Goal: Task Accomplishment & Management: Manage account settings

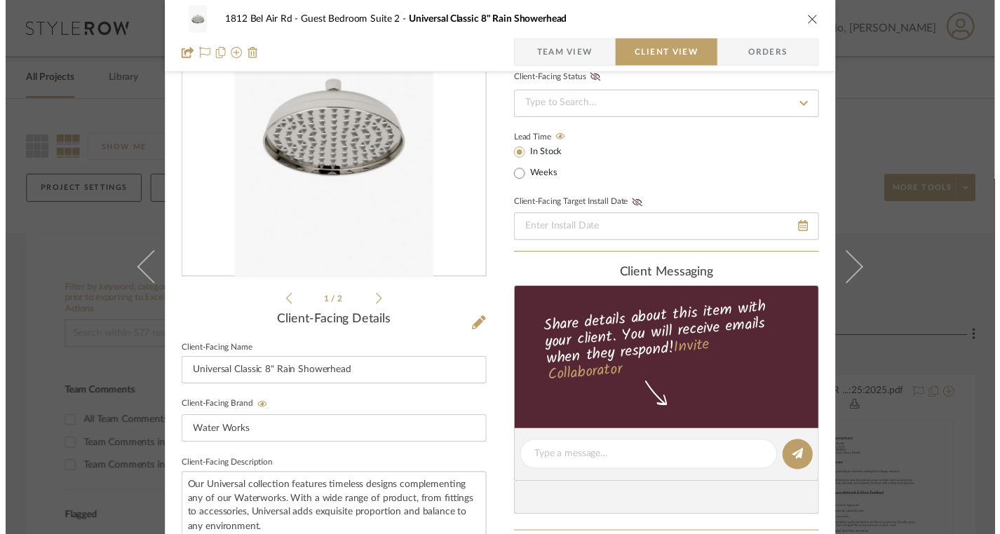
scroll to position [124, 0]
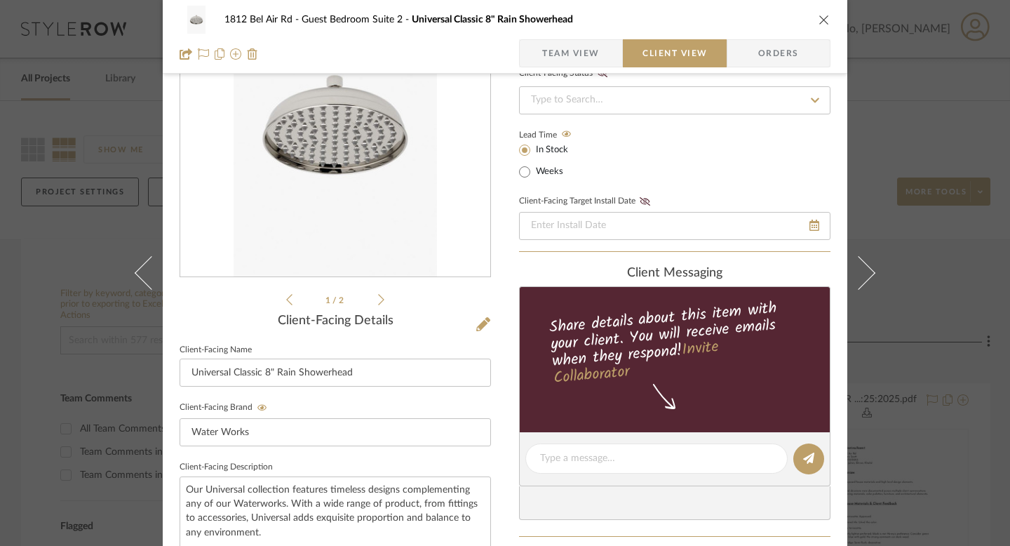
click at [48, 198] on div "1812 Bel Air Rd Guest Bedroom Suite 2 Universal Classic 8" Rain Showerhead Team…" at bounding box center [505, 273] width 1010 height 546
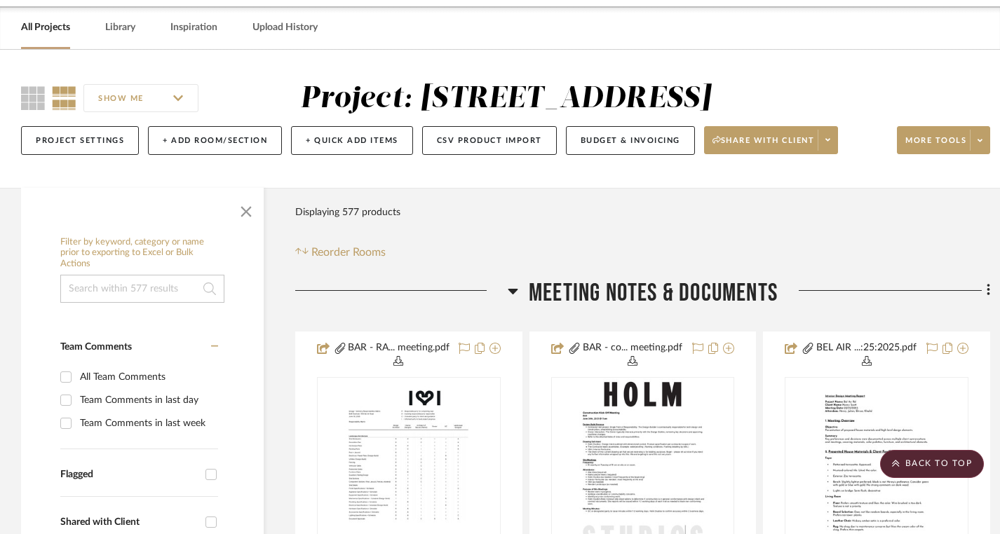
scroll to position [0, 0]
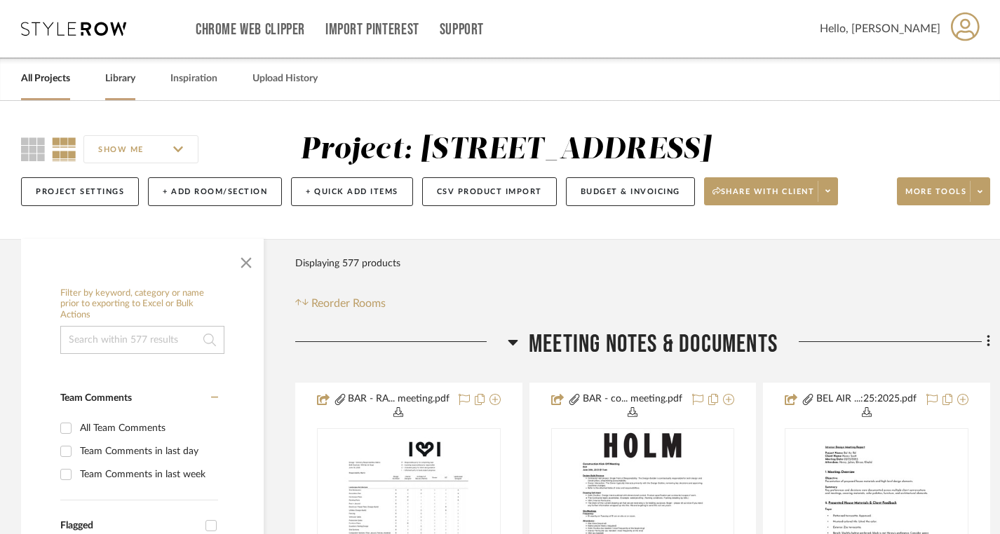
click at [124, 90] on div "Library" at bounding box center [120, 79] width 30 height 43
click at [126, 78] on link "Library" at bounding box center [120, 78] width 30 height 19
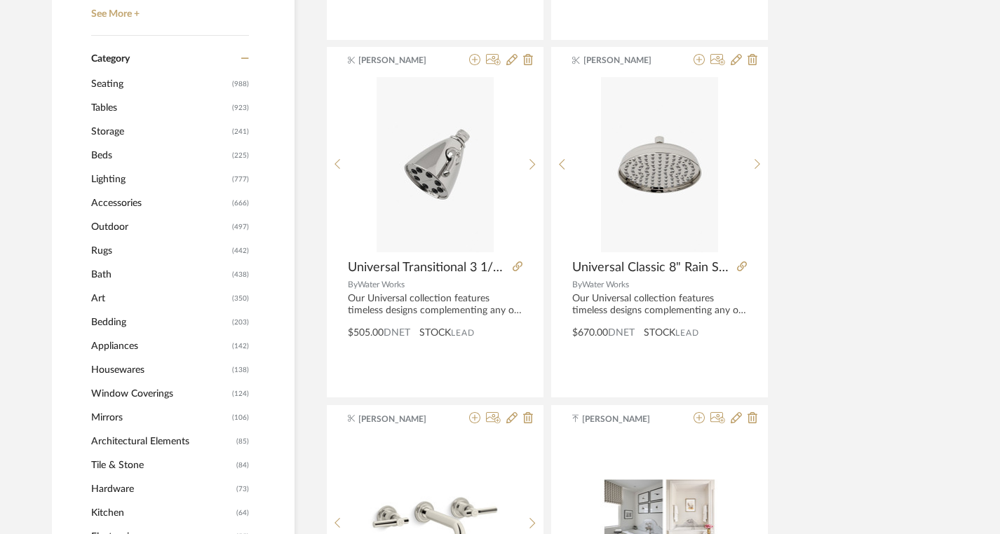
scroll to position [564, 0]
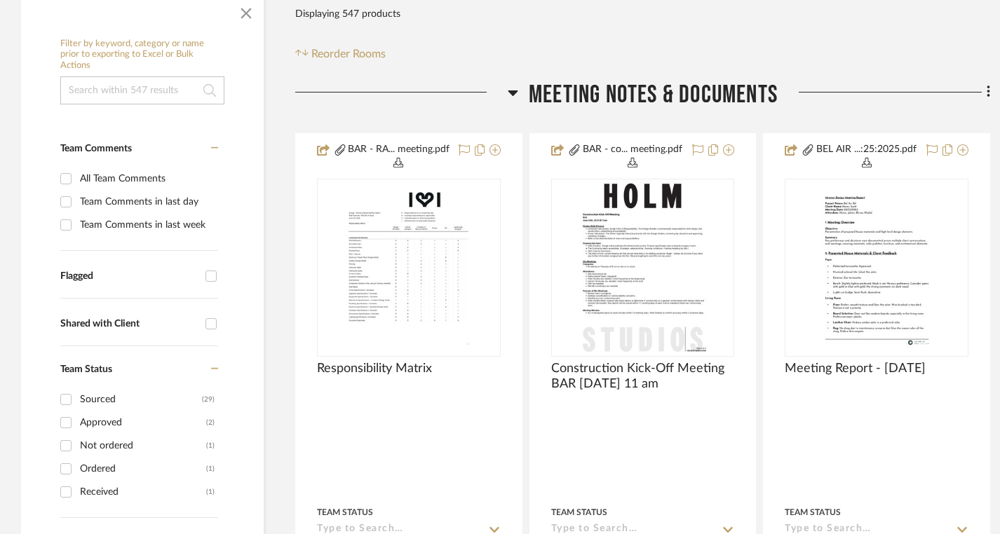
scroll to position [263, 0]
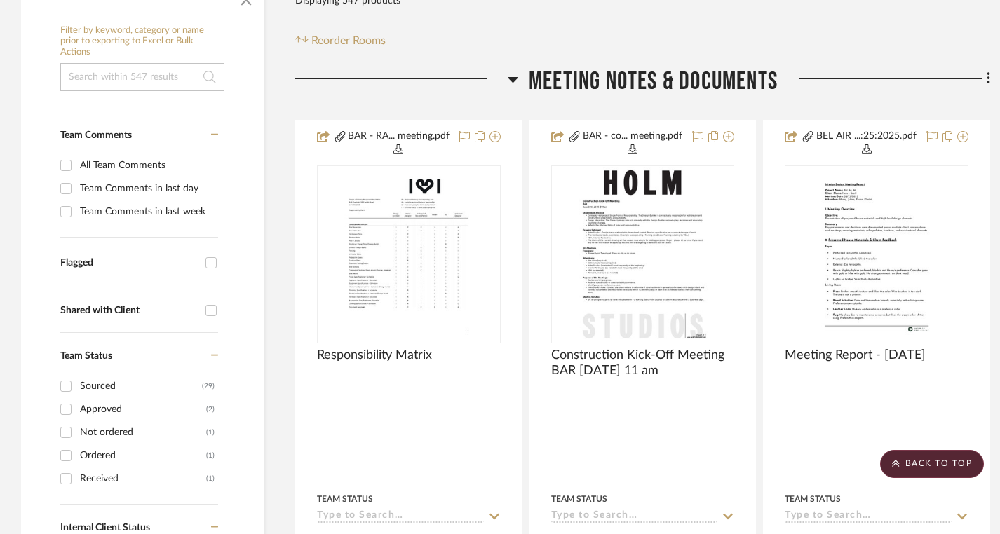
click at [118, 193] on div "Team Comments in last day" at bounding box center [147, 188] width 135 height 22
click at [77, 193] on input "Team Comments in last day" at bounding box center [66, 188] width 22 height 22
checkbox input "true"
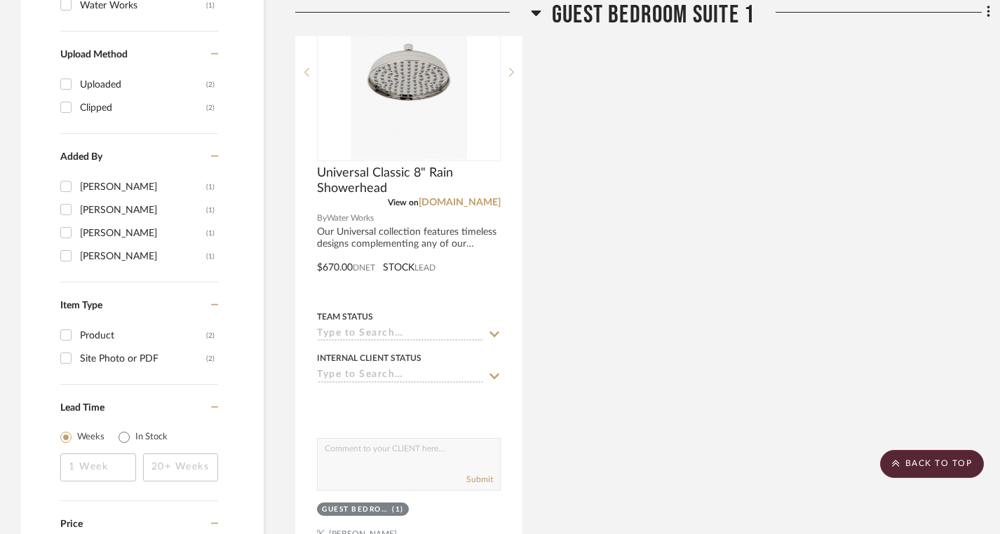
scroll to position [1147, 0]
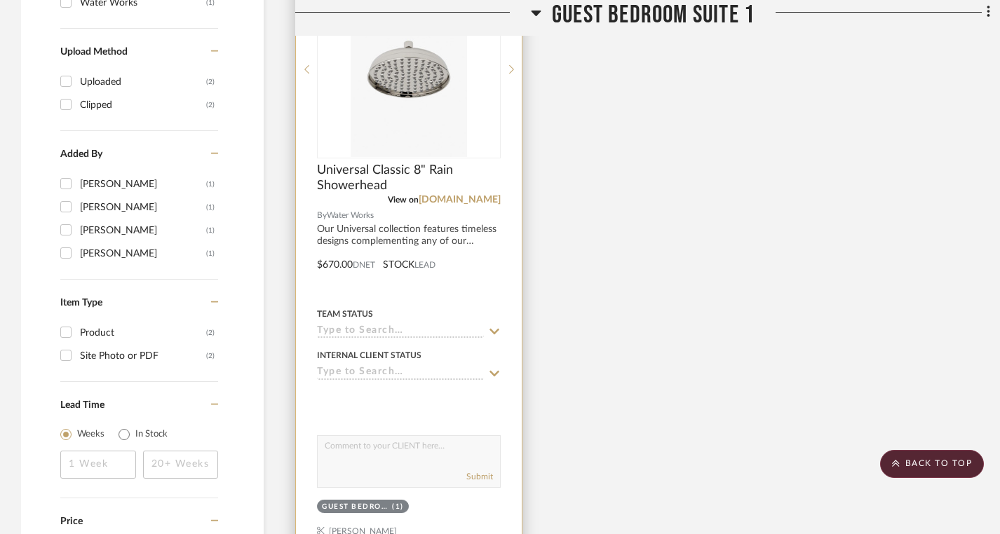
click at [379, 323] on div "Team Status" at bounding box center [409, 322] width 184 height 34
click at [384, 330] on input at bounding box center [400, 331] width 167 height 13
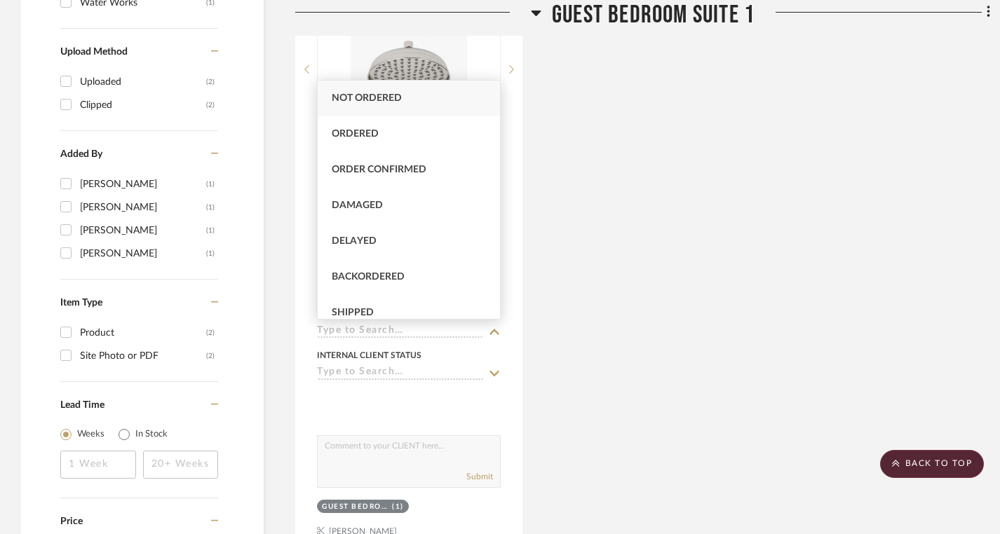
click at [546, 306] on div "Universal Classic 8" Rain Showerhead View on [DOMAIN_NAME] By Water Works Our U…" at bounding box center [642, 254] width 695 height 615
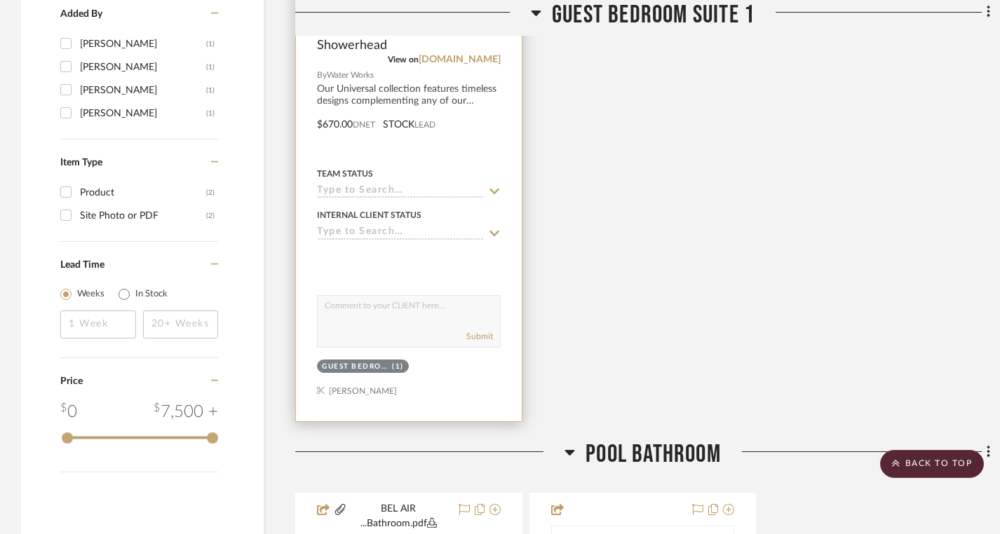
scroll to position [1294, 0]
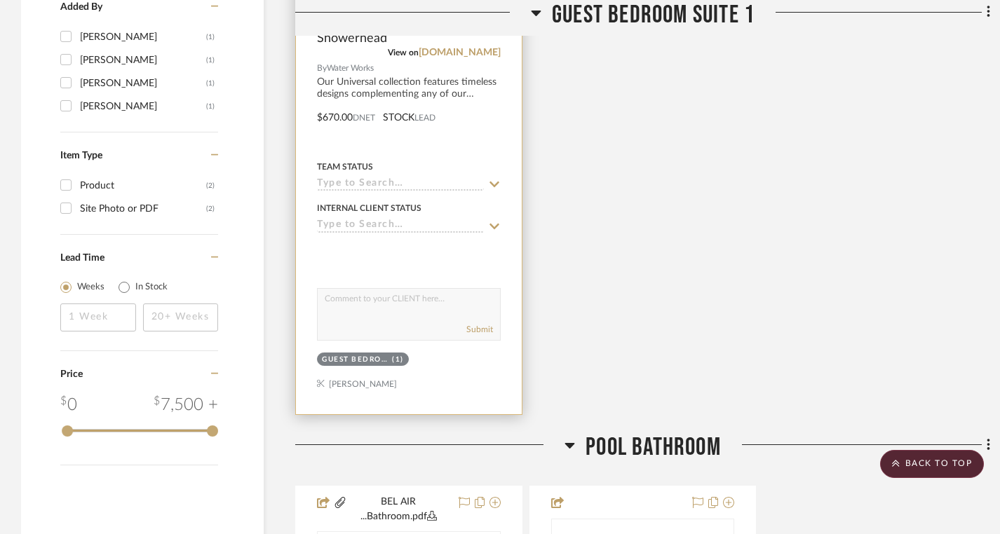
click at [462, 375] on div at bounding box center [409, 108] width 226 height 614
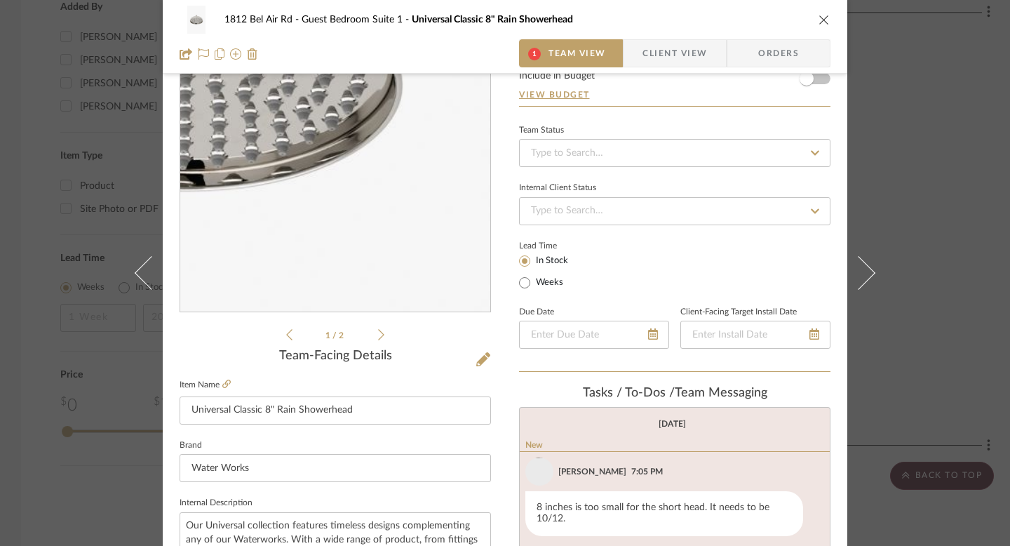
scroll to position [0, 0]
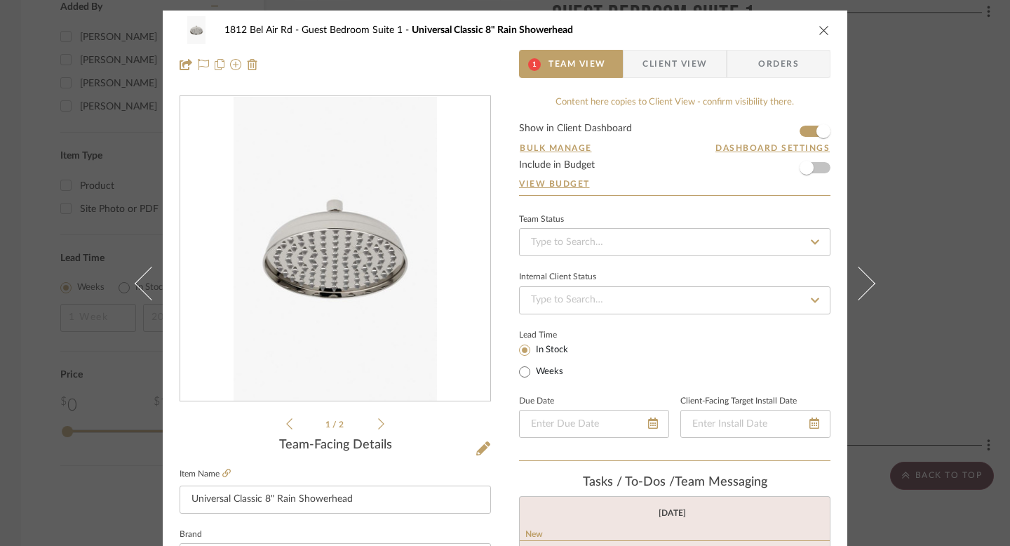
click at [551, 63] on span "Team View" at bounding box center [577, 64] width 58 height 28
click at [663, 58] on span "Client View" at bounding box center [674, 64] width 65 height 28
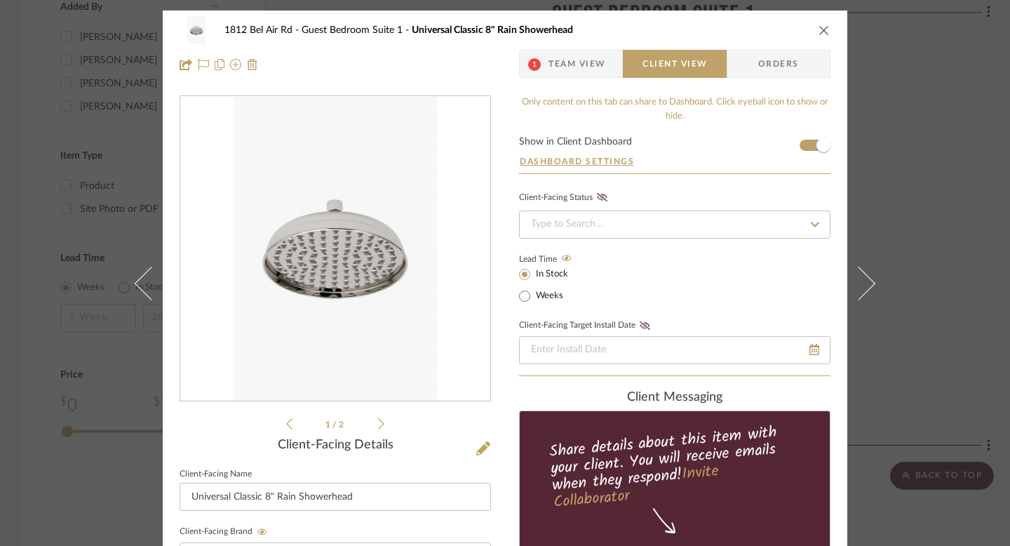
click at [579, 66] on span "Team View" at bounding box center [577, 64] width 58 height 28
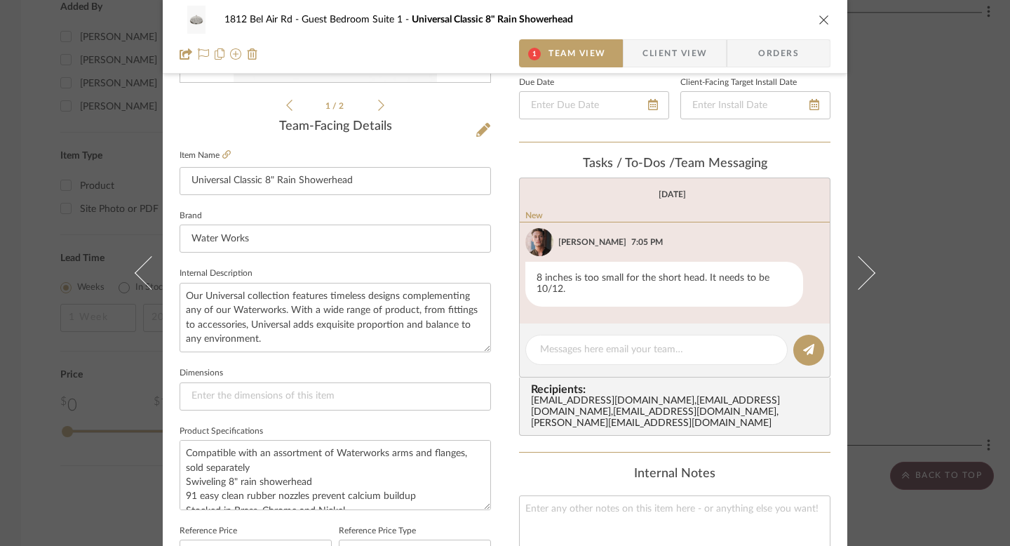
scroll to position [330, 0]
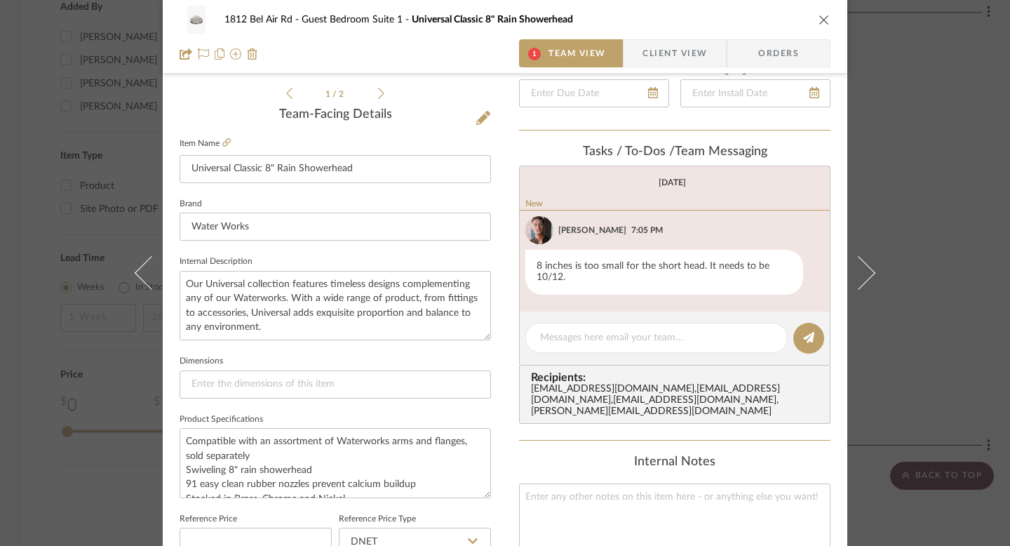
click at [645, 58] on span "Client View" at bounding box center [674, 53] width 65 height 28
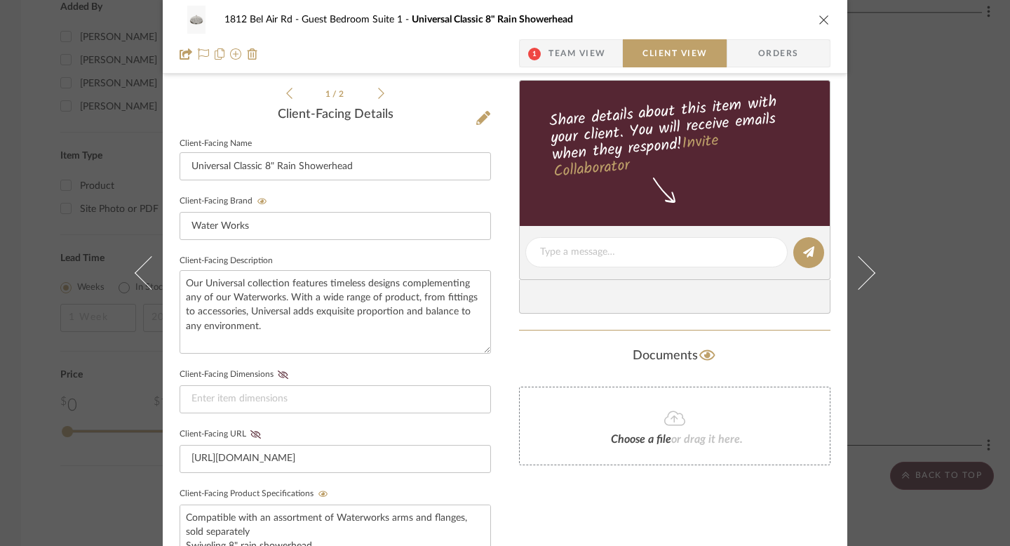
click at [551, 53] on span "Team View" at bounding box center [577, 53] width 58 height 28
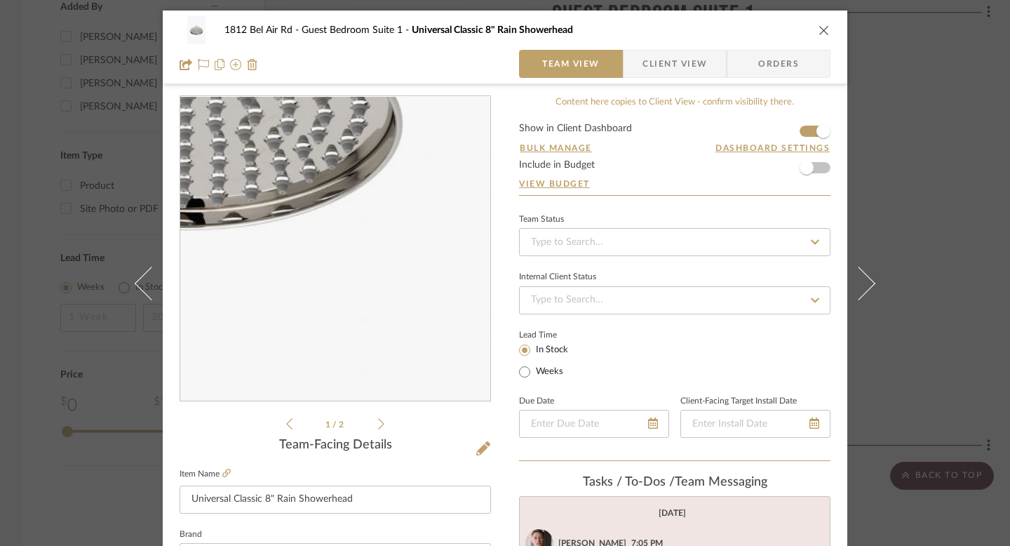
scroll to position [84, 0]
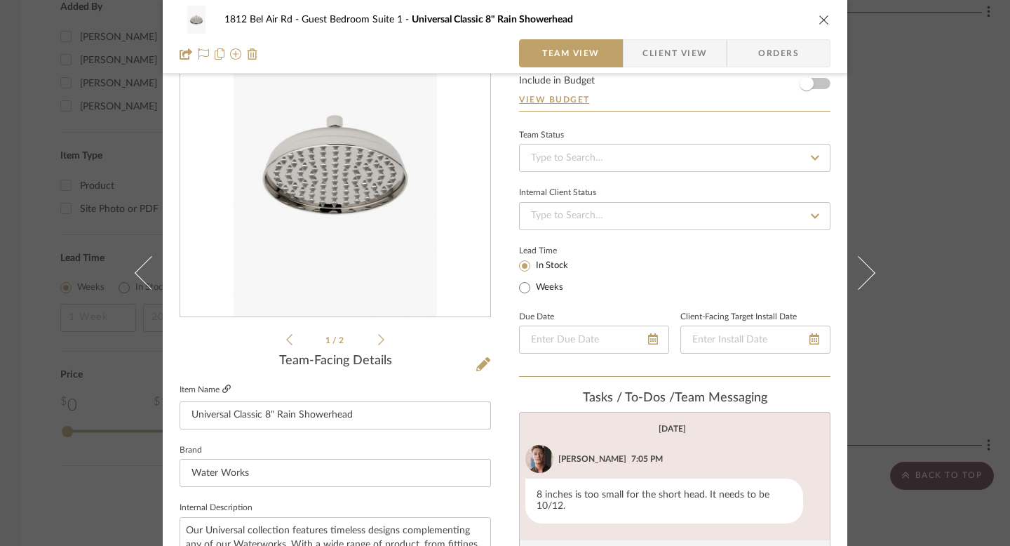
click at [223, 385] on fa-icon at bounding box center [226, 389] width 8 height 8
click at [260, 155] on img "0" at bounding box center [335, 165] width 203 height 304
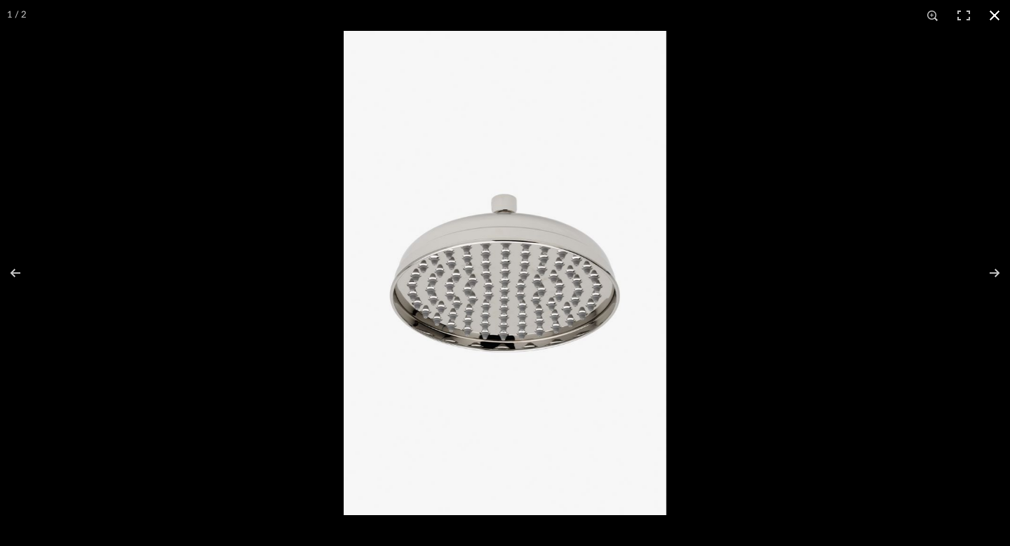
click at [123, 192] on div at bounding box center [505, 273] width 1010 height 546
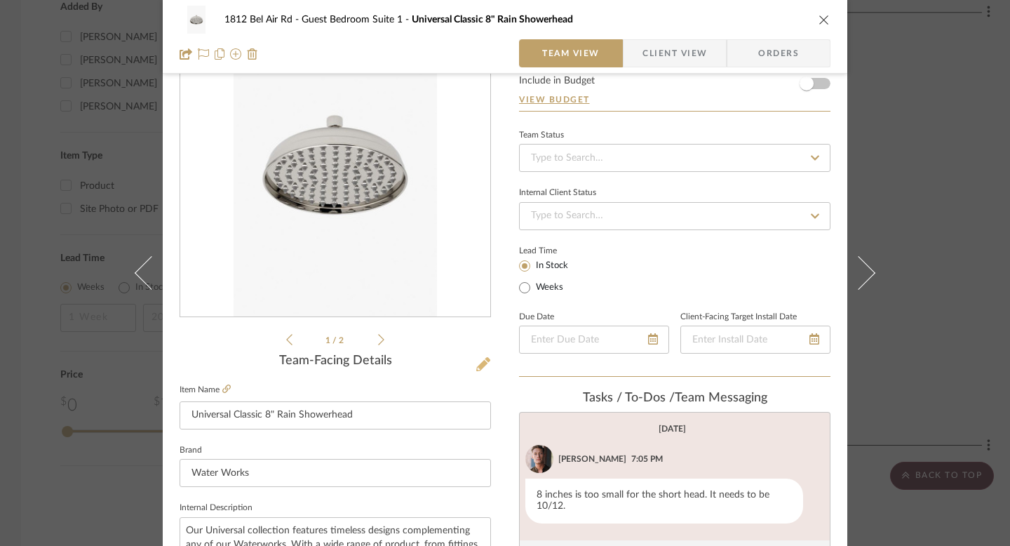
click at [476, 366] on icon at bounding box center [483, 364] width 14 height 14
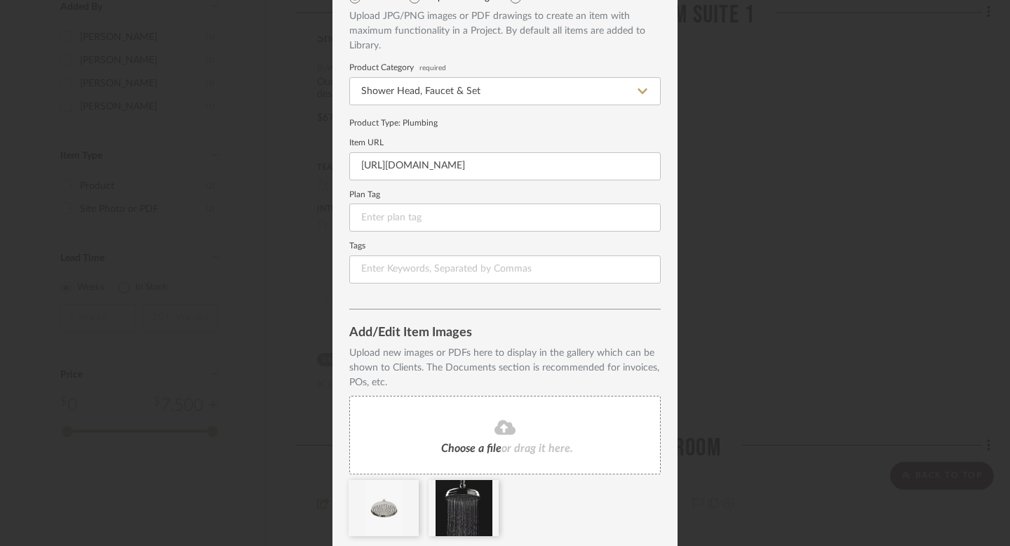
scroll to position [123, 0]
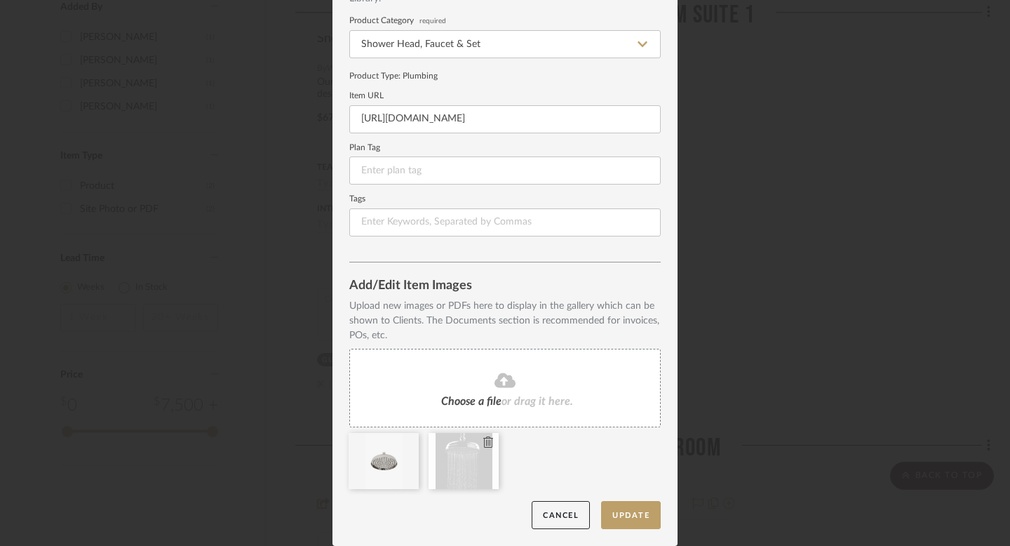
click at [485, 443] on icon at bounding box center [488, 441] width 10 height 11
click at [403, 442] on icon at bounding box center [408, 441] width 10 height 11
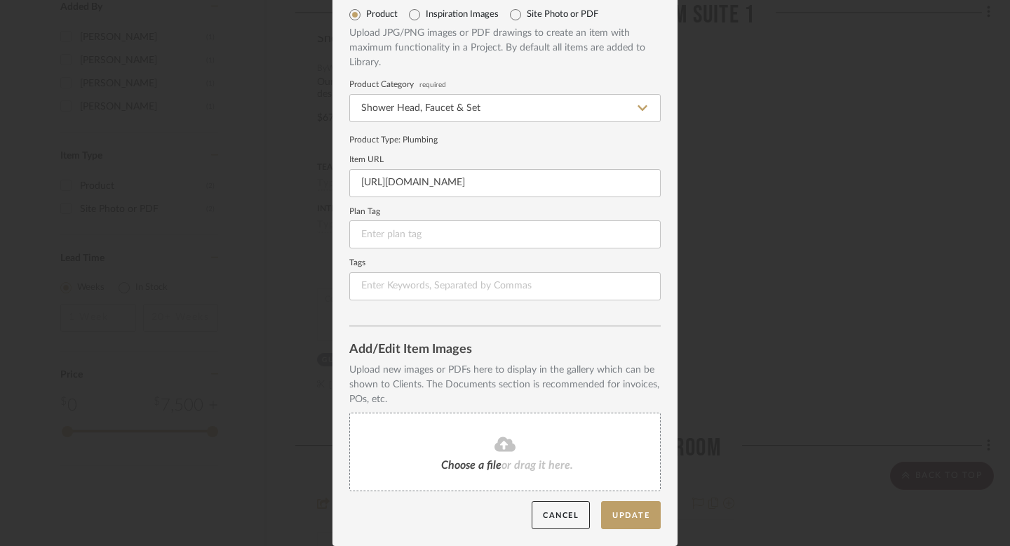
click at [501, 461] on span "or drag it here." at bounding box center [537, 464] width 72 height 11
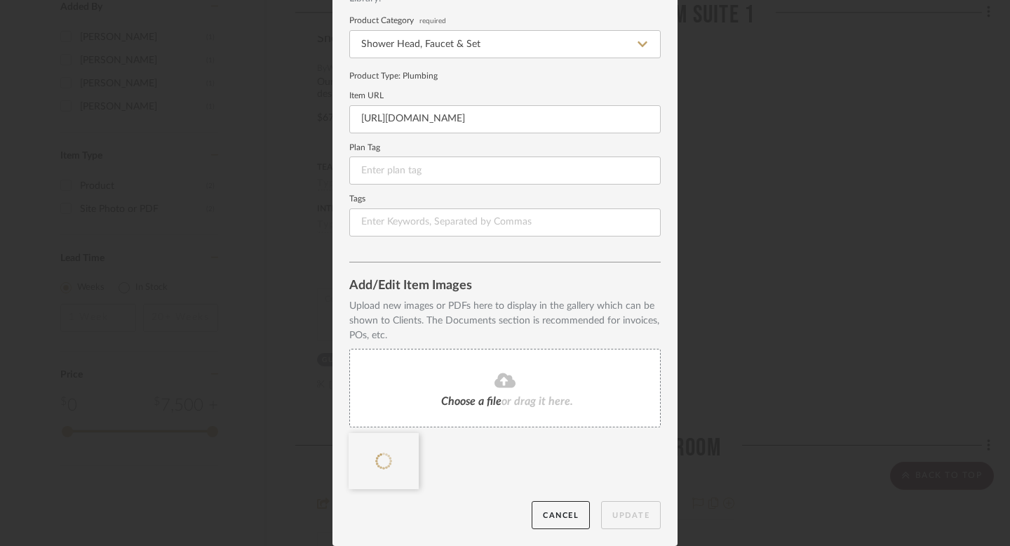
click at [514, 368] on div "Choose a file or drag it here." at bounding box center [504, 388] width 311 height 79
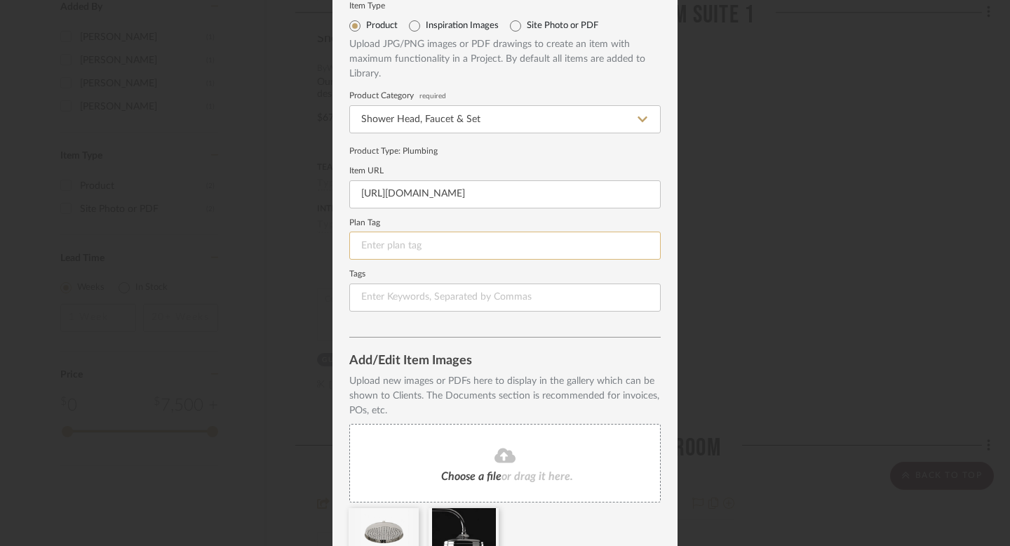
scroll to position [33, 0]
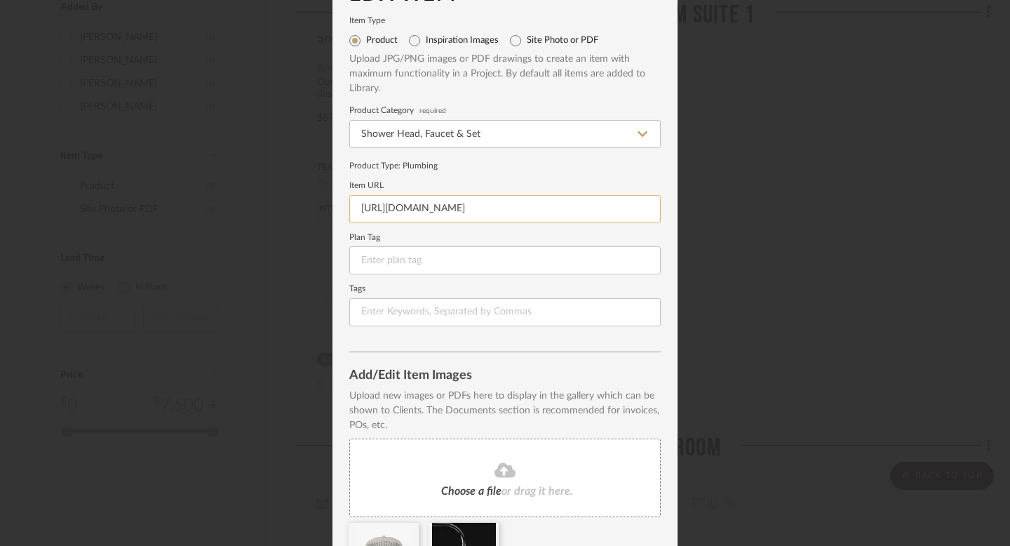
click at [438, 204] on input "[URL][DOMAIN_NAME]" at bounding box center [504, 209] width 311 height 28
paste input "[URL][DOMAIN_NAME]"
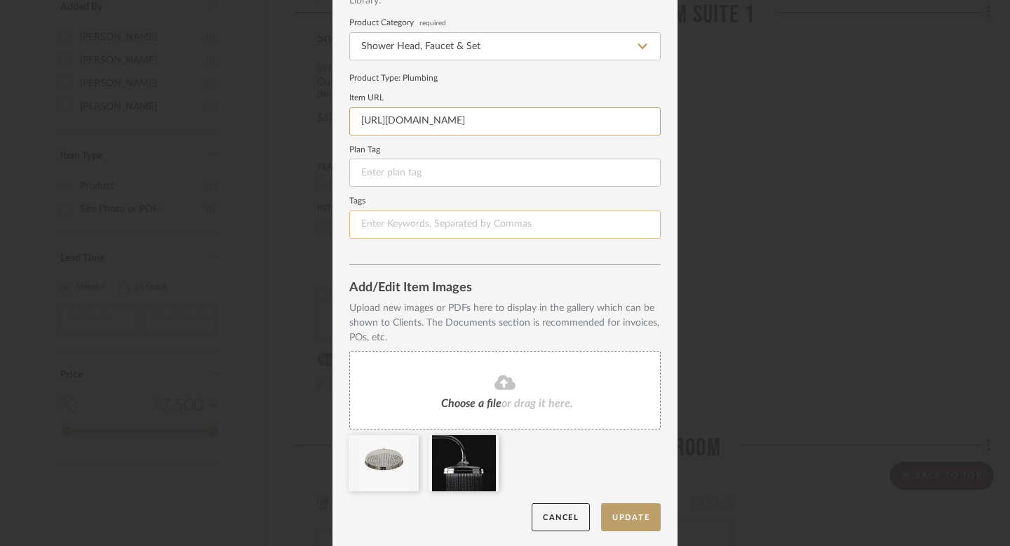
scroll to position [123, 0]
type input "[URL][DOMAIN_NAME]"
click at [583, 199] on label "Tags" at bounding box center [504, 199] width 311 height 7
click at [618, 520] on button "Update" at bounding box center [631, 515] width 60 height 29
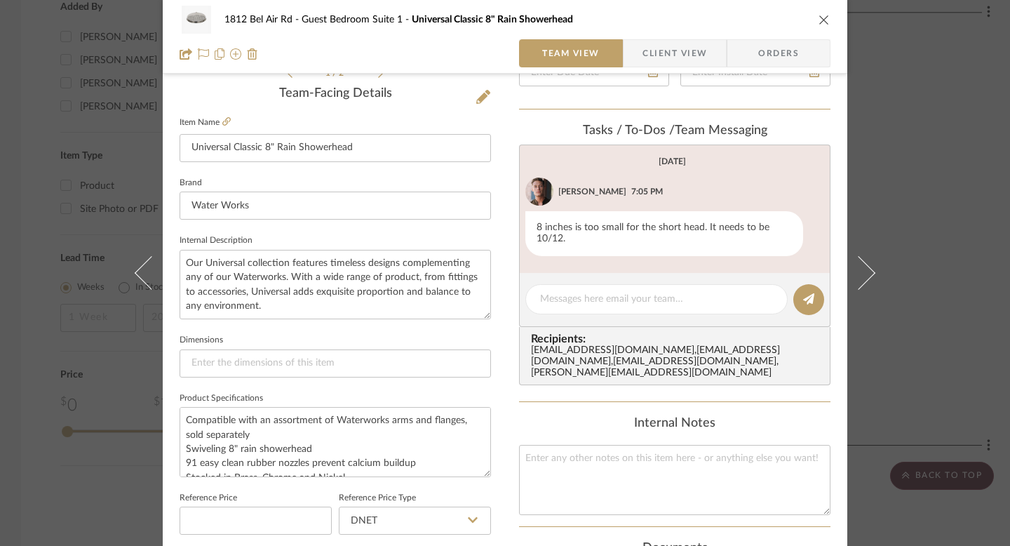
scroll to position [352, 0]
click at [317, 290] on textarea "Our Universal collection features timeless designs complementing any of our Wat…" at bounding box center [335, 283] width 311 height 69
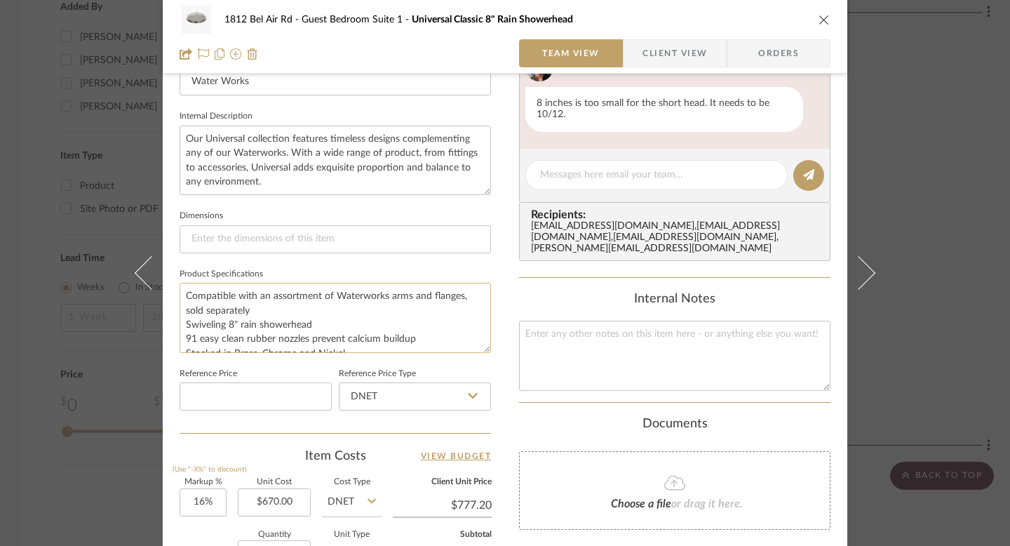
click at [280, 316] on textarea "Compatible with an assortment of Waterworks arms and flanges, sold separately S…" at bounding box center [335, 317] width 311 height 69
click at [227, 292] on textarea "Compatible with an assortment of Waterworks arms and flanges, sold separately S…" at bounding box center [335, 317] width 311 height 69
click at [252, 304] on textarea "Compatible with an assortment of Waterworks arms and flanges, sold separately S…" at bounding box center [335, 317] width 311 height 69
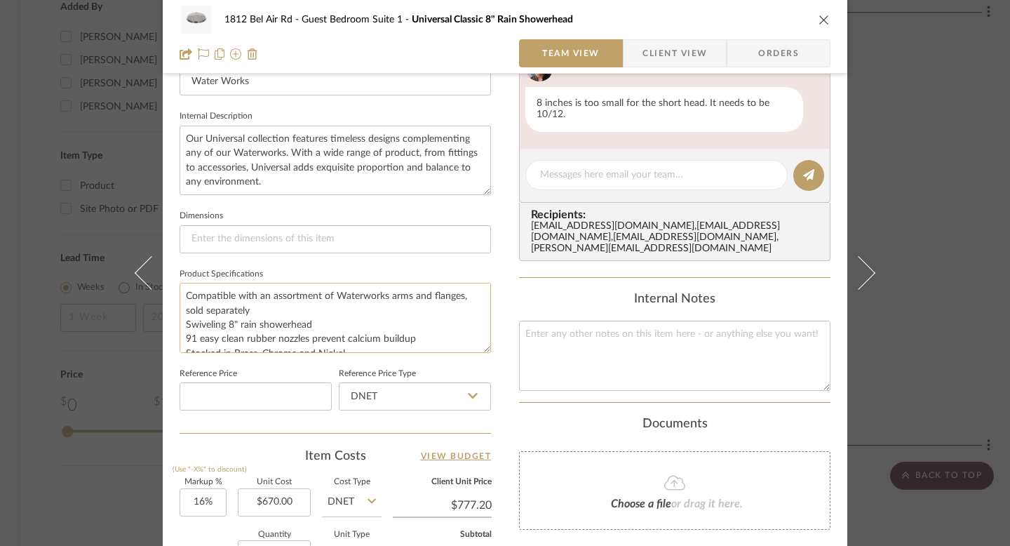
paste textarea "12" rain showerhead 157"
type textarea "Compatible with an assortment of Waterworks arms and flanges, sold separately S…"
click at [505, 294] on div "1812 Bel Air Rd Guest Bedroom Suite 1 Universal Classic 8" Rain Showerhead Team…" at bounding box center [505, 182] width 685 height 1295
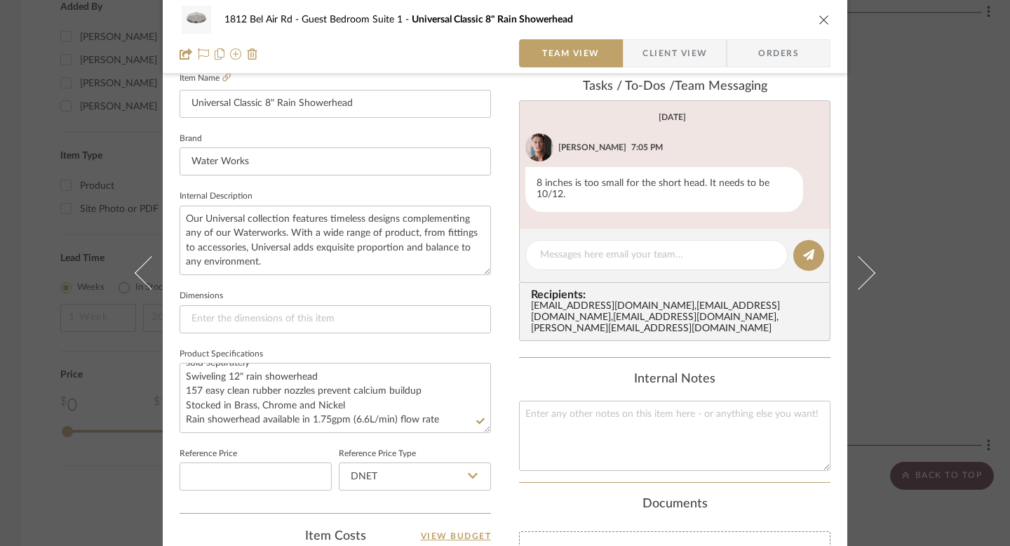
scroll to position [372, 0]
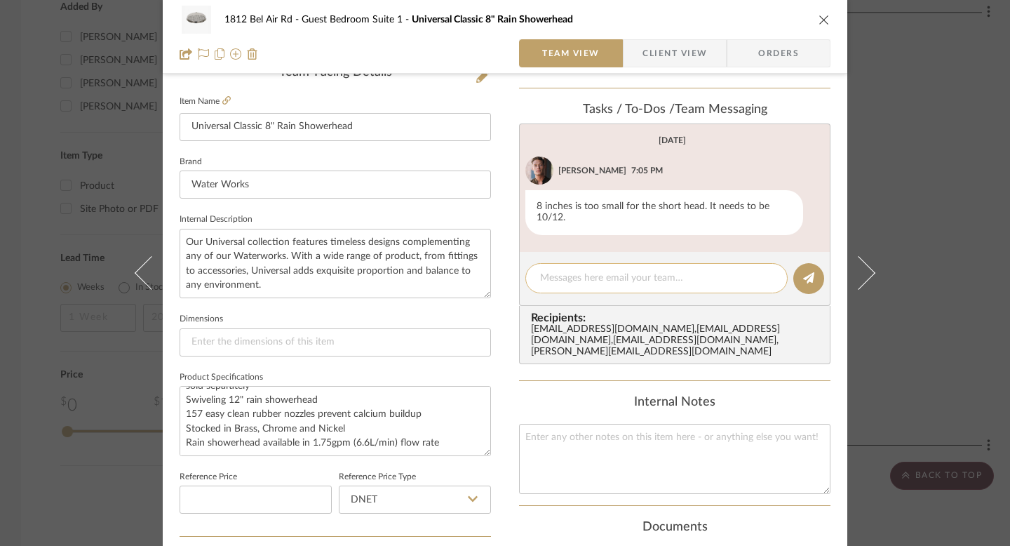
click at [546, 281] on textarea at bounding box center [656, 278] width 233 height 15
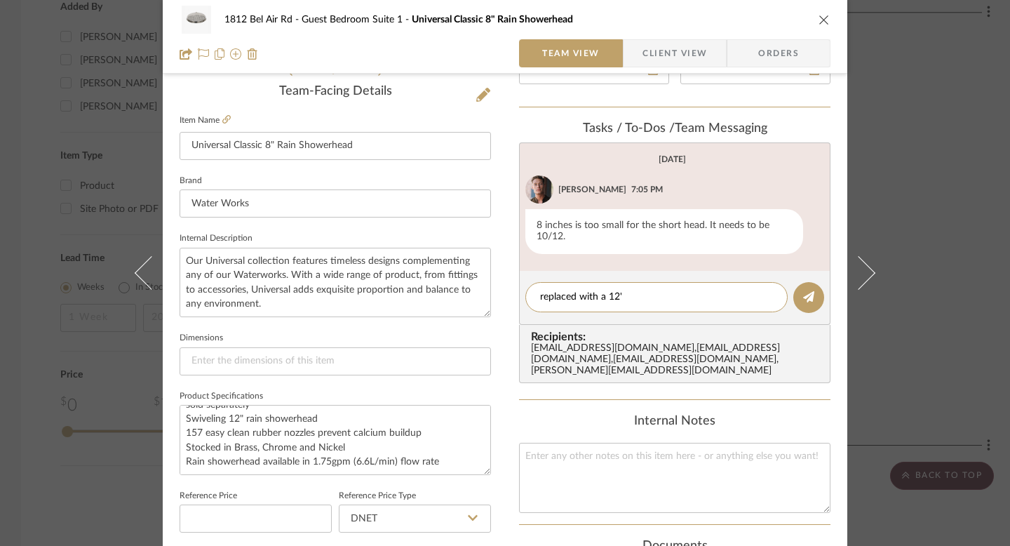
scroll to position [344, 0]
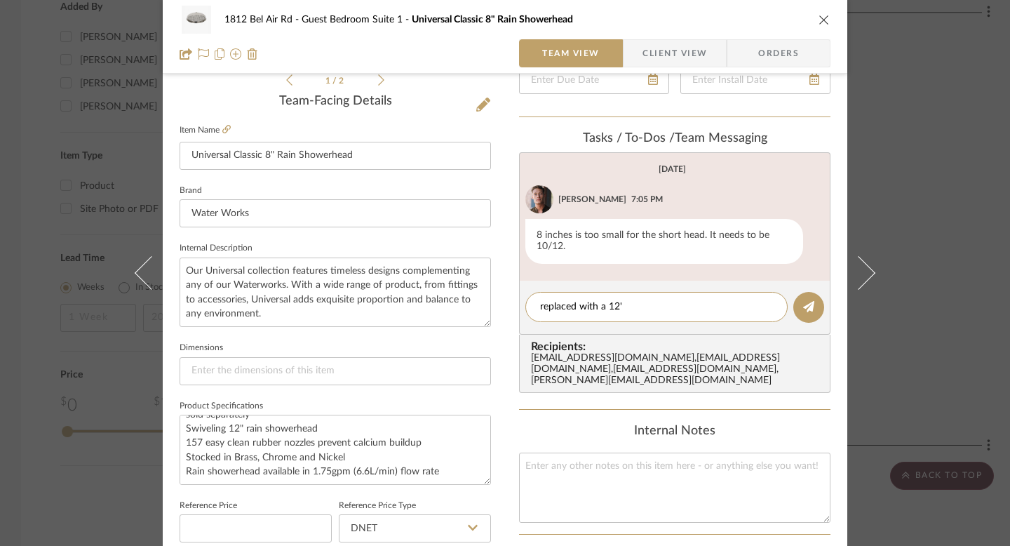
type textarea "replaced with a 12'"
click at [560, 309] on textarea "replaced with a 12'" at bounding box center [656, 306] width 233 height 15
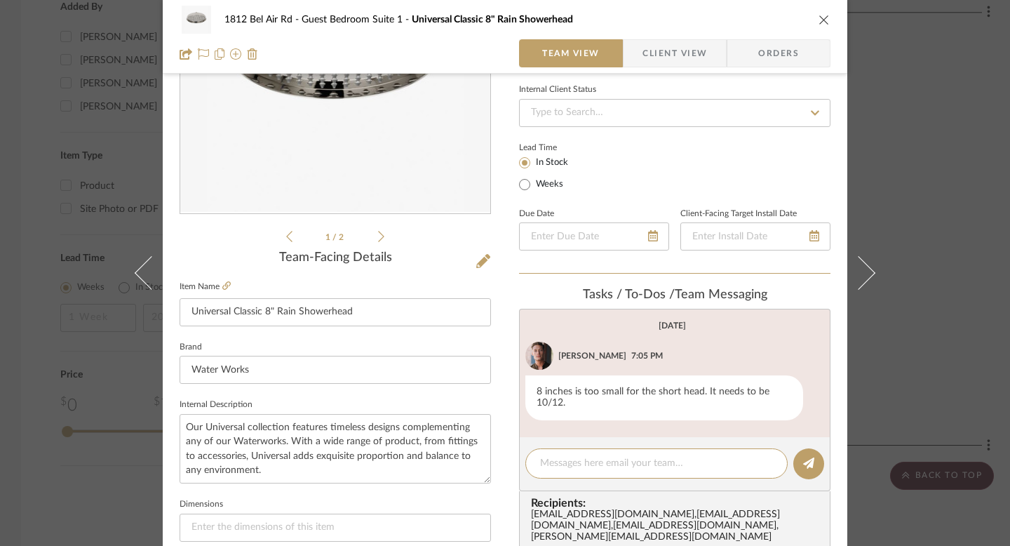
scroll to position [141, 0]
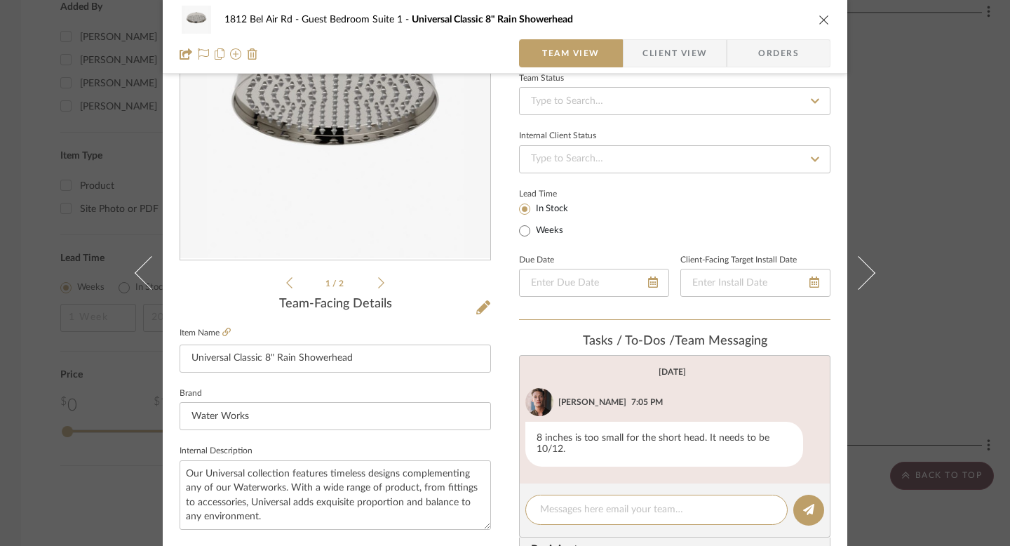
click at [8, 162] on div "1812 Bel Air Rd Guest Bedroom Suite 1 Universal Classic 8" Rain Showerhead Team…" at bounding box center [505, 273] width 1010 height 546
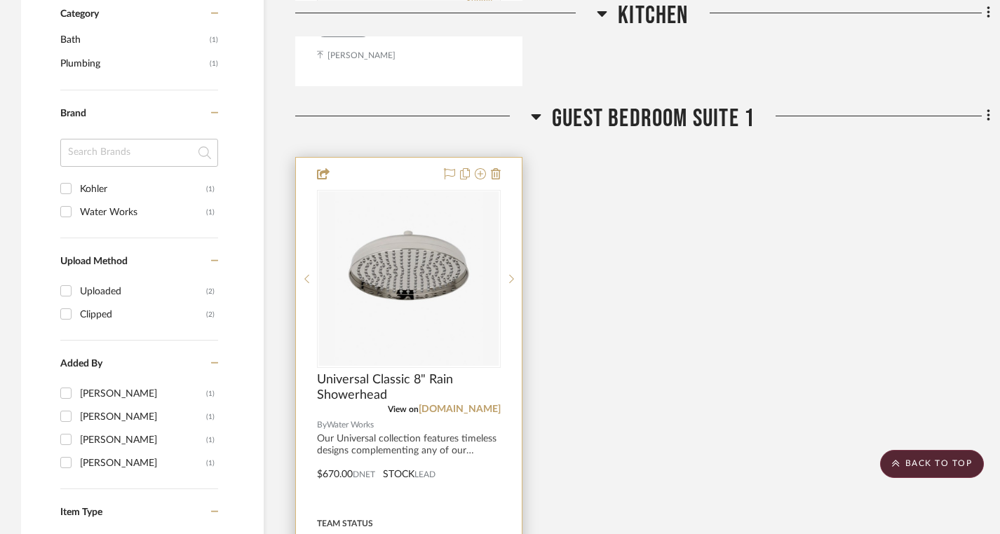
scroll to position [959, 0]
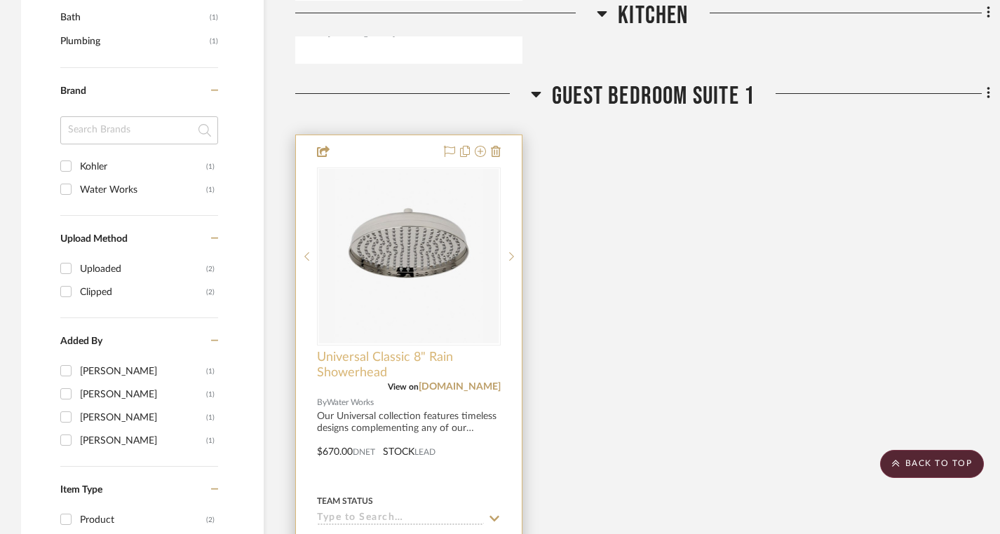
click at [462, 365] on span "Universal Classic 8" Rain Showerhead" at bounding box center [409, 365] width 184 height 31
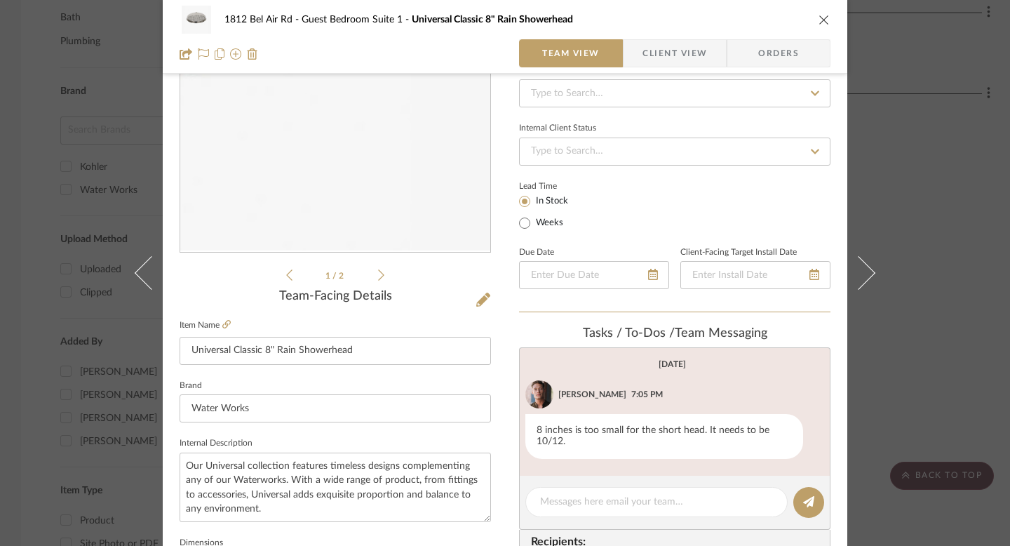
scroll to position [168, 0]
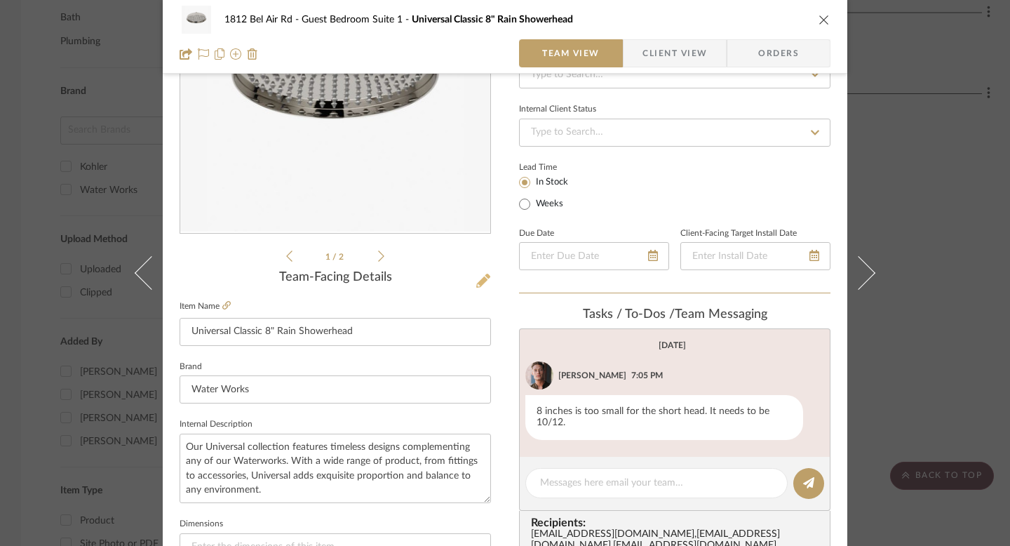
click at [479, 281] on icon at bounding box center [483, 281] width 14 height 14
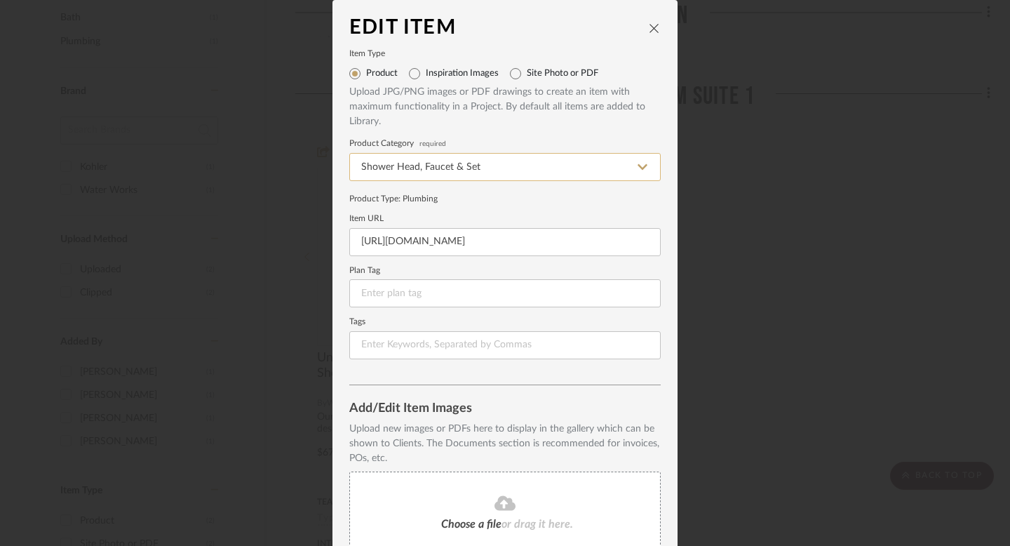
click at [433, 172] on input "Shower Head, Faucet & Set" at bounding box center [504, 167] width 311 height 28
click at [541, 269] on label "Plan Tag" at bounding box center [504, 270] width 311 height 7
click at [652, 25] on icon "close" at bounding box center [654, 27] width 11 height 11
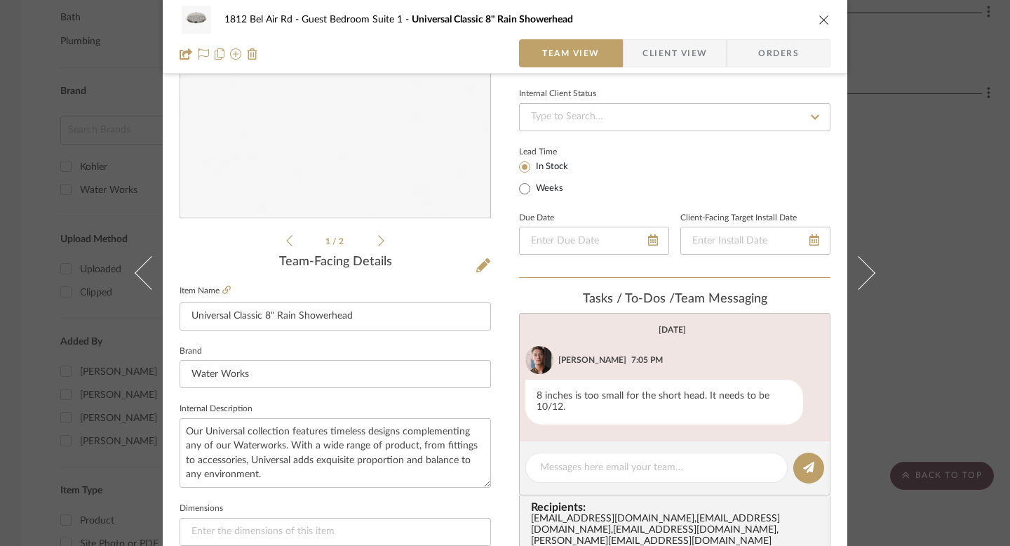
scroll to position [185, 0]
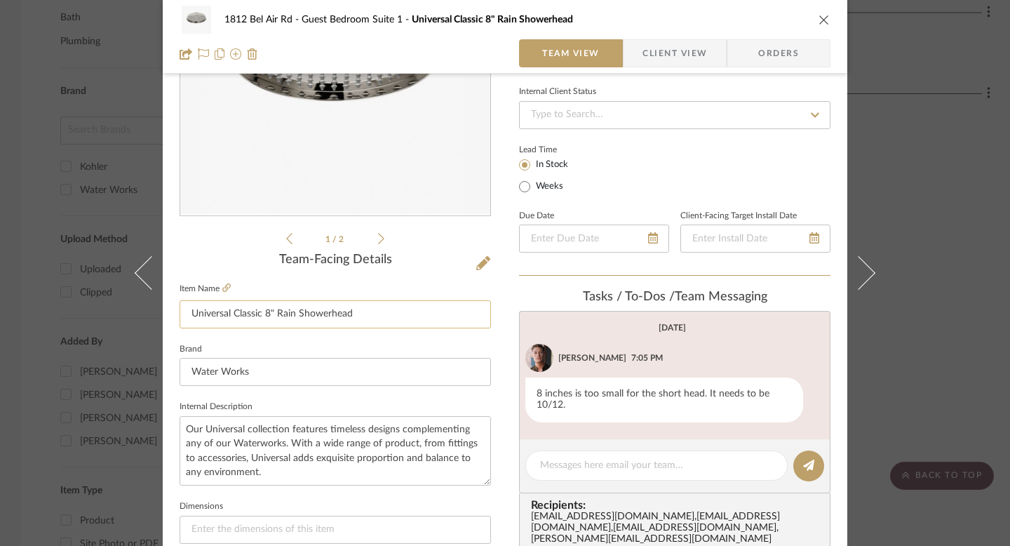
click at [328, 316] on input "Universal Classic 8" Rain Showerhead" at bounding box center [335, 314] width 311 height 28
paste input "Universal Classic 12"
click at [250, 315] on input "Universal Universal Classic 12" Rain Showerhead" at bounding box center [335, 314] width 311 height 28
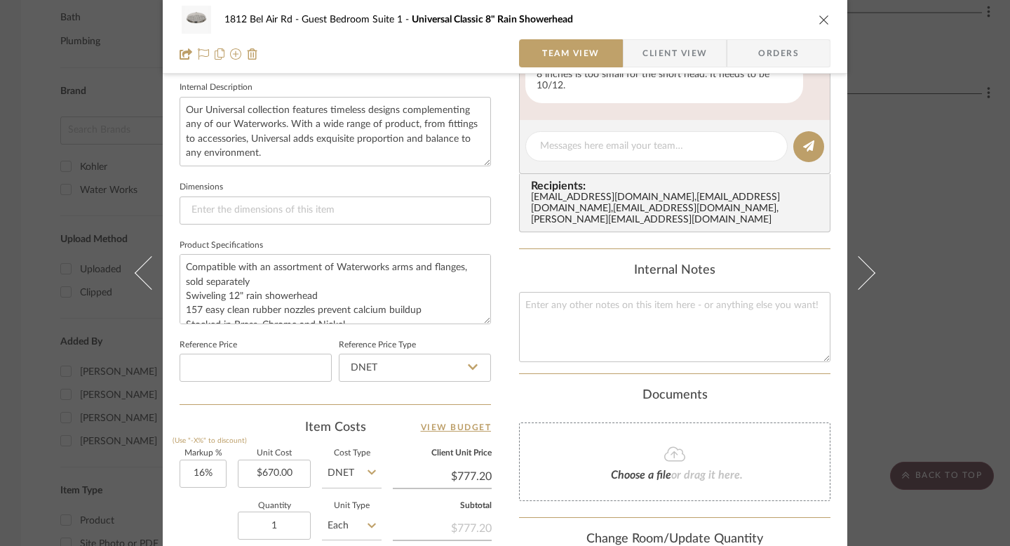
scroll to position [757, 0]
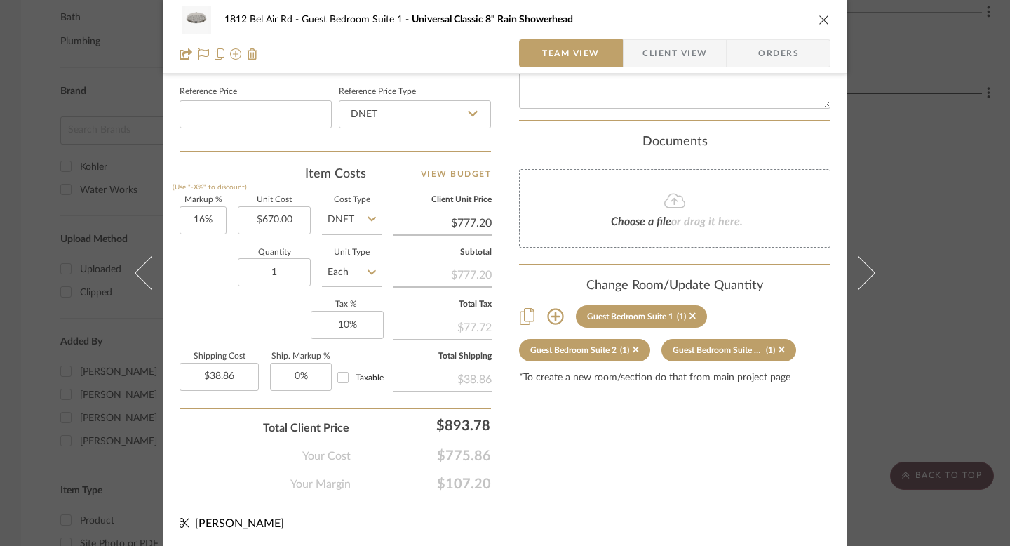
type input "Universal Classic 12" Rain Showerhead"
click at [274, 215] on input "670.00" at bounding box center [274, 220] width 73 height 28
click at [273, 221] on input "670.00" at bounding box center [274, 220] width 73 height 28
click at [182, 293] on div "Quantity 1 Unit Type Each" at bounding box center [281, 274] width 202 height 50
type input "$895.00"
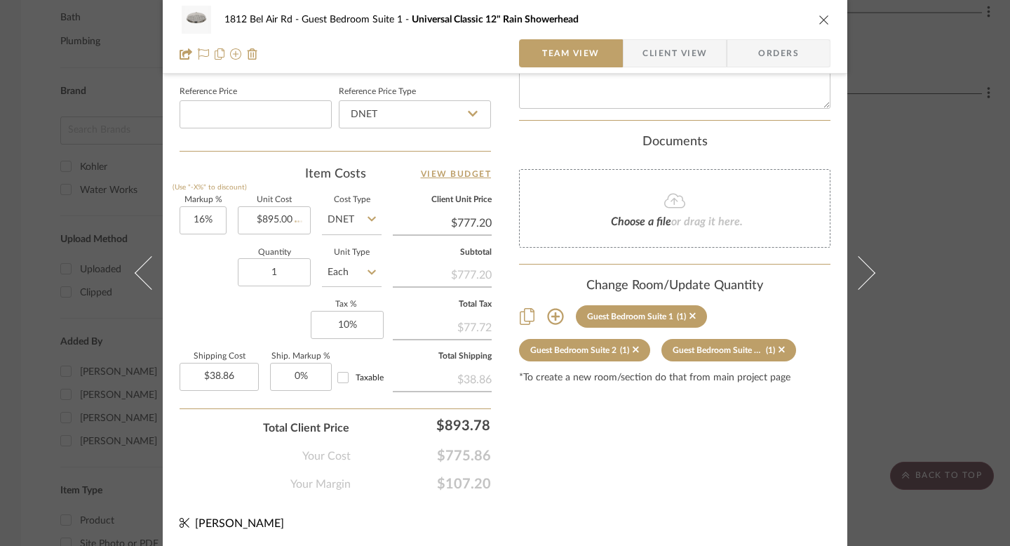
type input "$1,038.20"
type input "$51.91"
click at [0, 262] on div "1812 Bel Air Rd Guest Bedroom Suite 1 Universal Classic 12" Rain Showerhead Tea…" at bounding box center [505, 273] width 1010 height 546
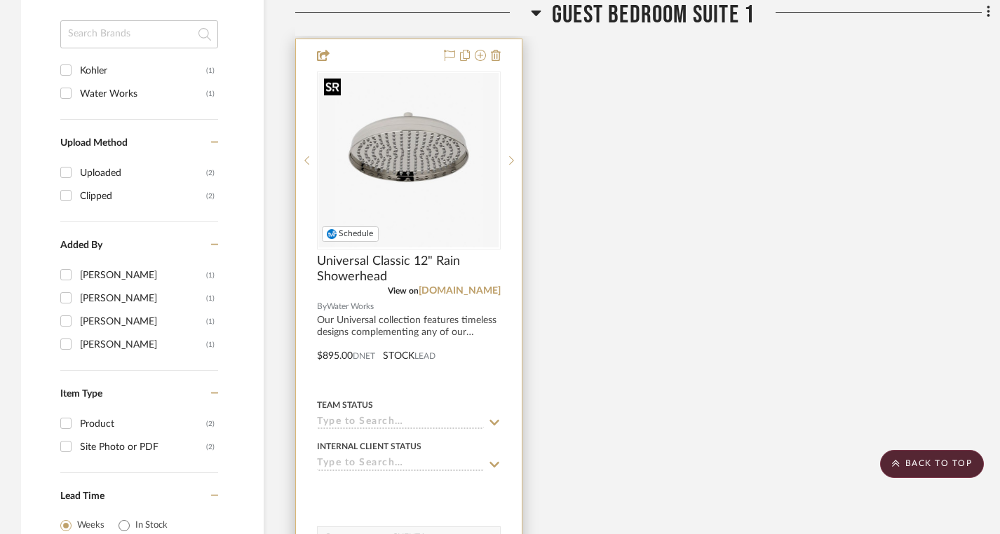
scroll to position [1057, 0]
click at [379, 267] on span "Universal Classic 12" Rain Showerhead" at bounding box center [409, 267] width 184 height 31
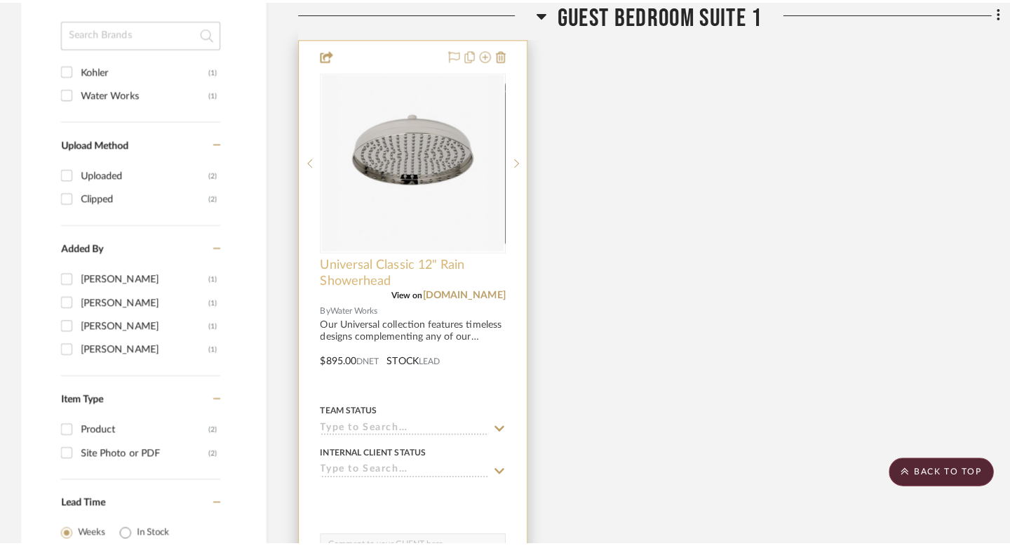
scroll to position [0, 0]
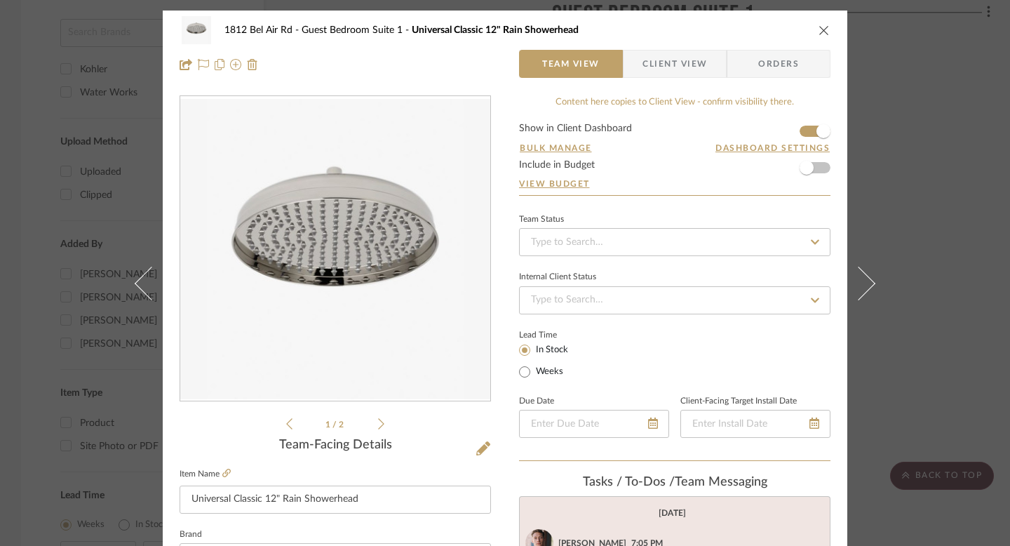
click at [0, 246] on div "1812 Bel Air Rd Guest Bedroom Suite 1 Universal Classic 12" Rain Showerhead Tea…" at bounding box center [505, 273] width 1010 height 546
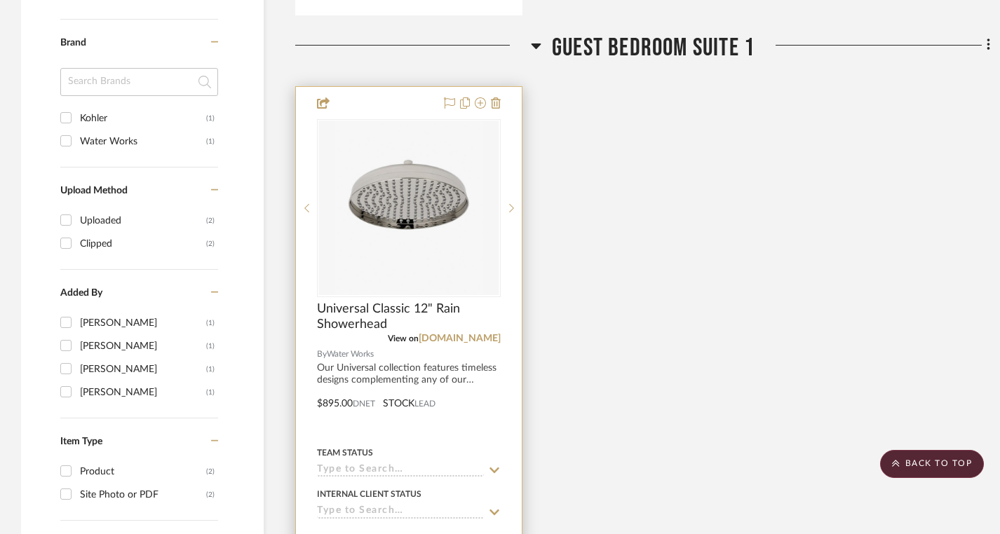
scroll to position [1006, 0]
click at [378, 101] on div at bounding box center [409, 395] width 226 height 614
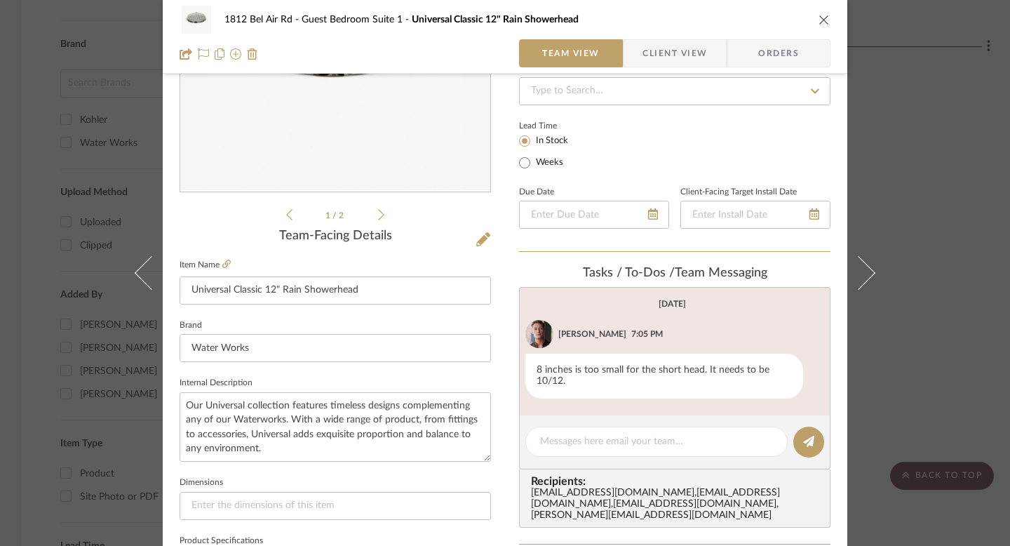
scroll to position [168, 0]
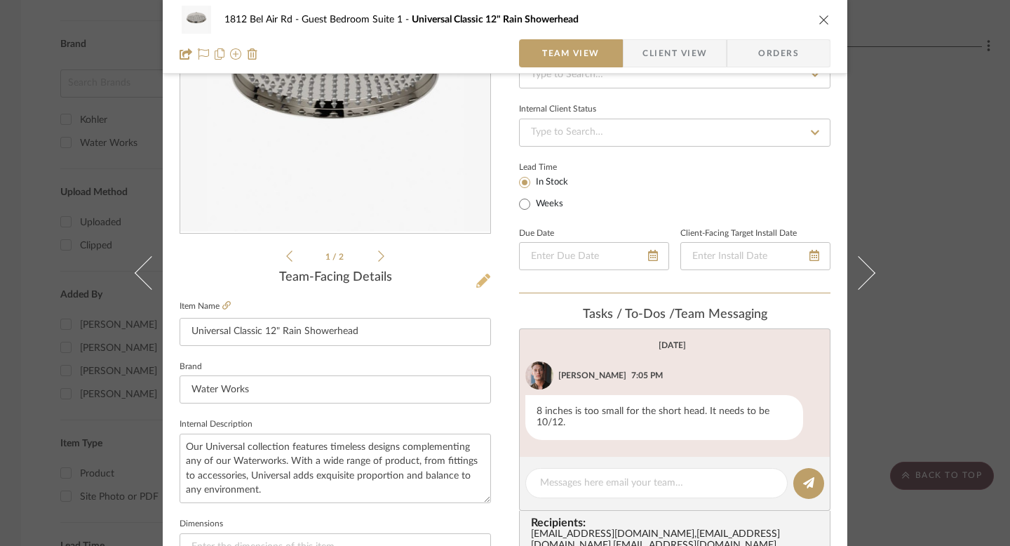
click at [476, 285] on button at bounding box center [483, 281] width 15 height 22
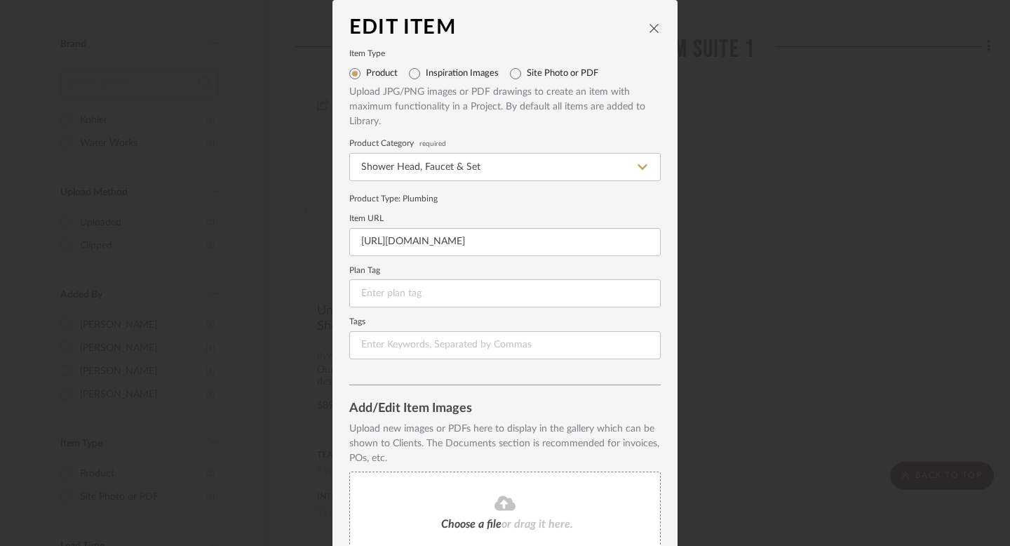
click at [190, 229] on div "Edit Item Item Type Product Inspiration Images Site Photo or PDF Upload JPG/PNG…" at bounding box center [505, 273] width 1010 height 546
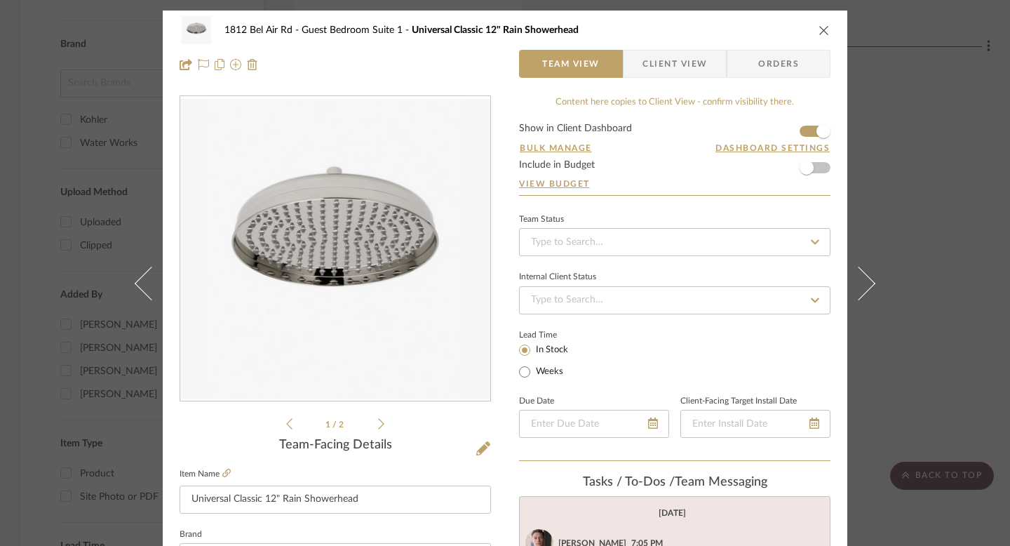
click at [922, 198] on div "1812 Bel Air Rd Guest Bedroom Suite 1 Universal Classic 12" Rain Showerhead Tea…" at bounding box center [505, 273] width 1010 height 546
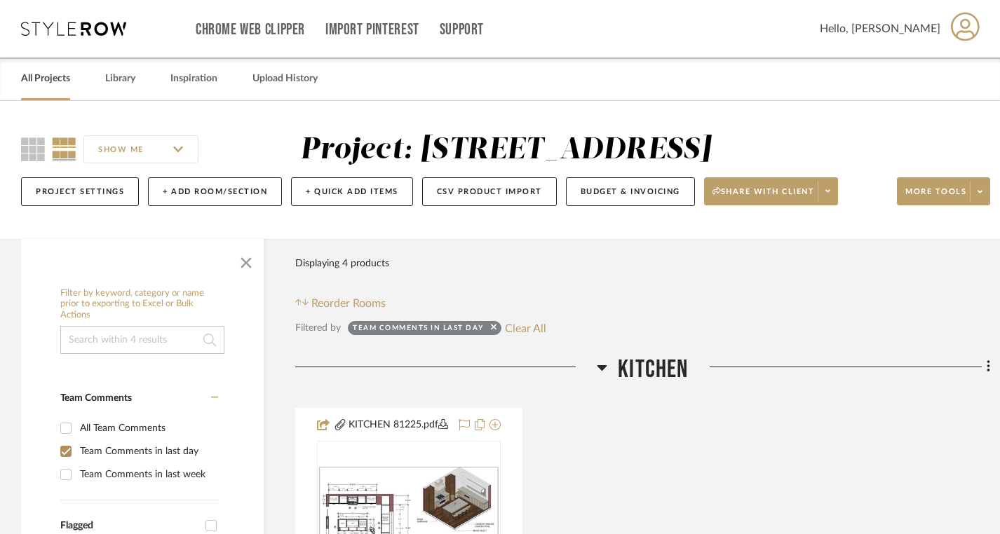
click at [46, 79] on link "All Projects" at bounding box center [45, 78] width 49 height 19
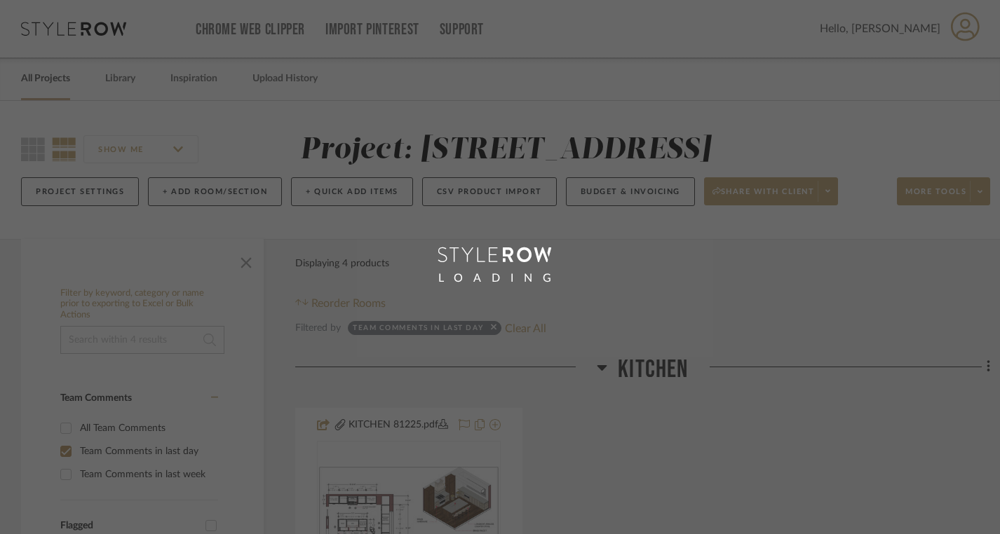
click at [46, 79] on div "LOADING" at bounding box center [500, 267] width 1000 height 534
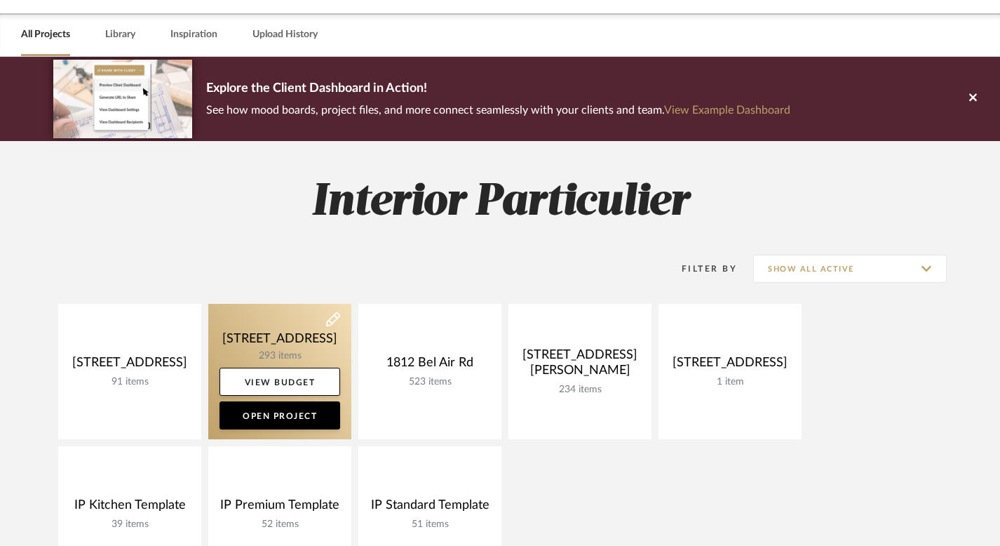
scroll to position [46, 0]
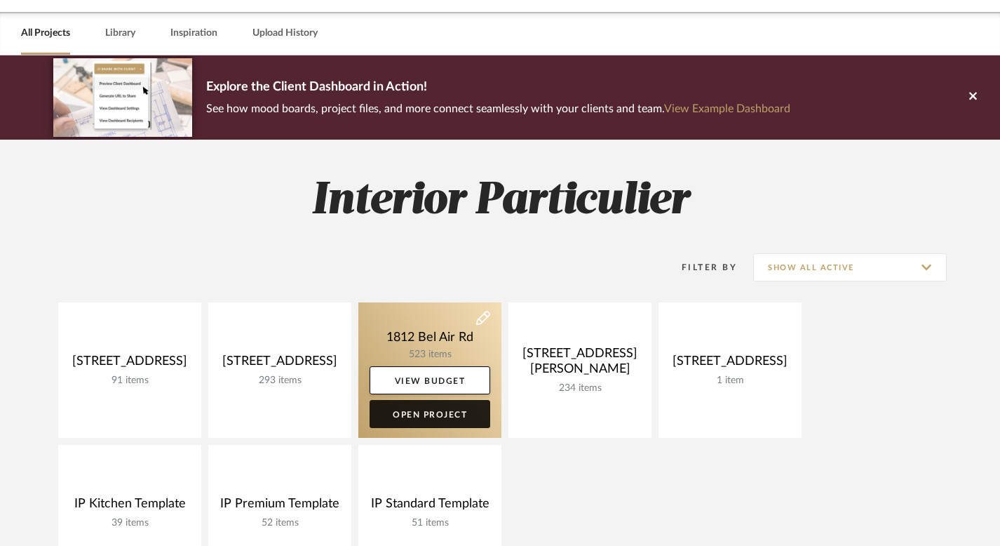
click at [419, 412] on link "Open Project" at bounding box center [430, 414] width 121 height 28
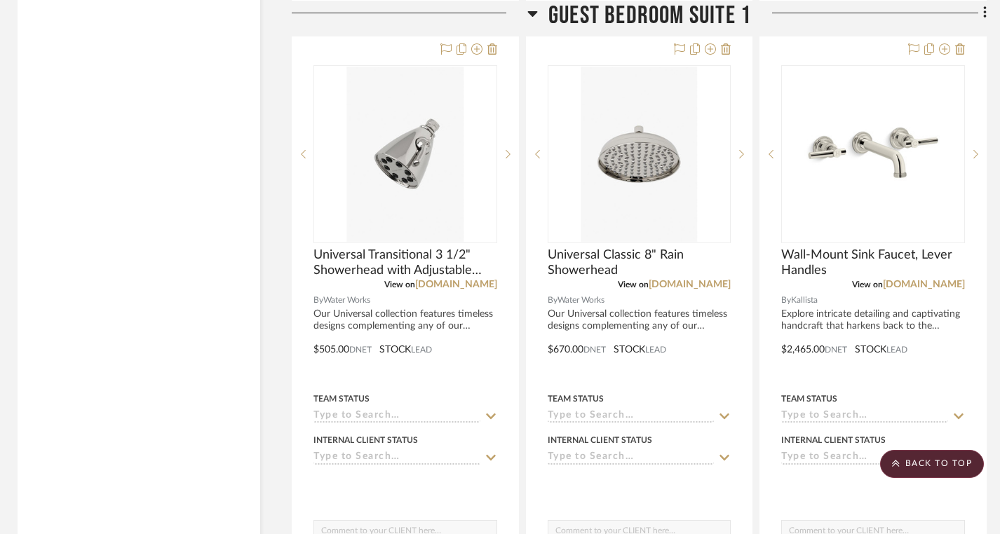
scroll to position [24973, 4]
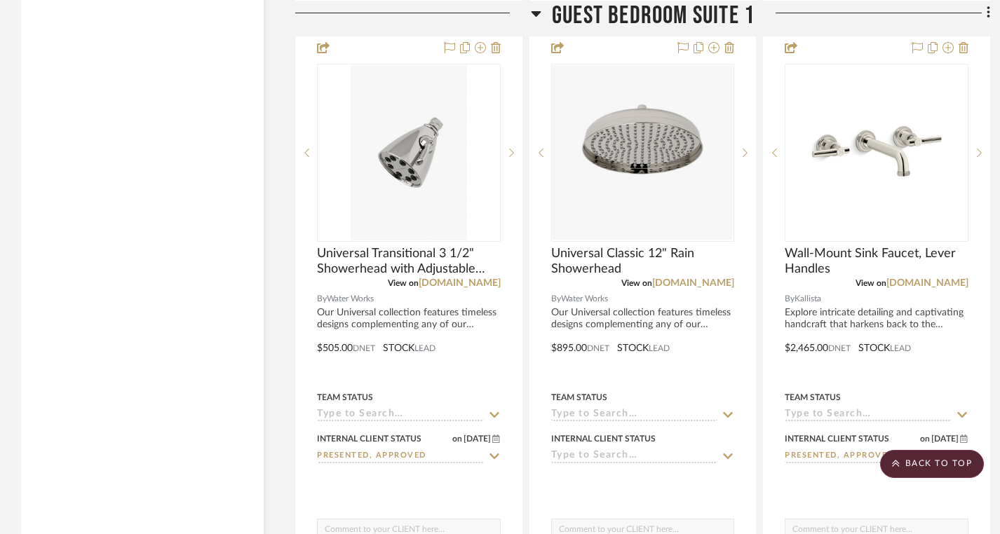
scroll to position [24985, 0]
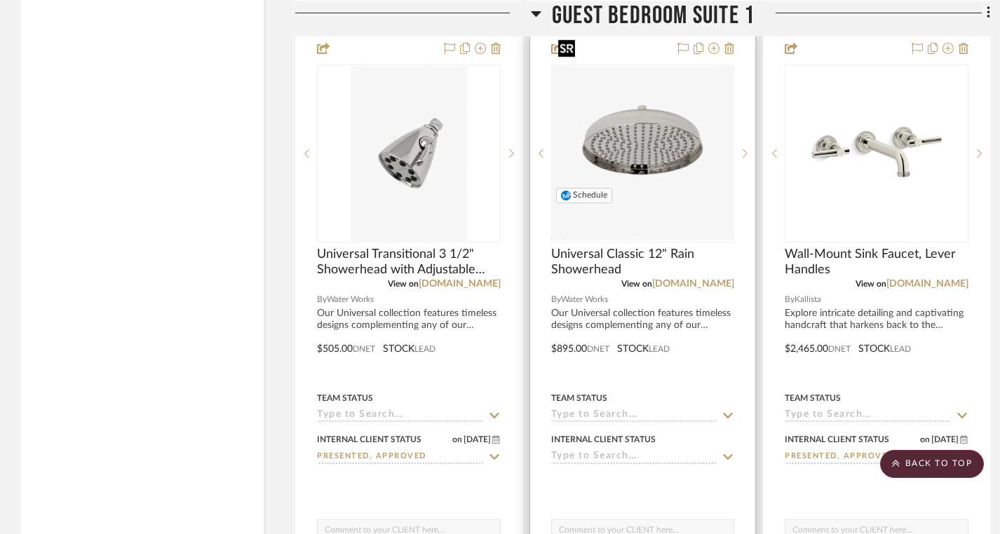
click at [638, 131] on img "0" at bounding box center [643, 153] width 181 height 175
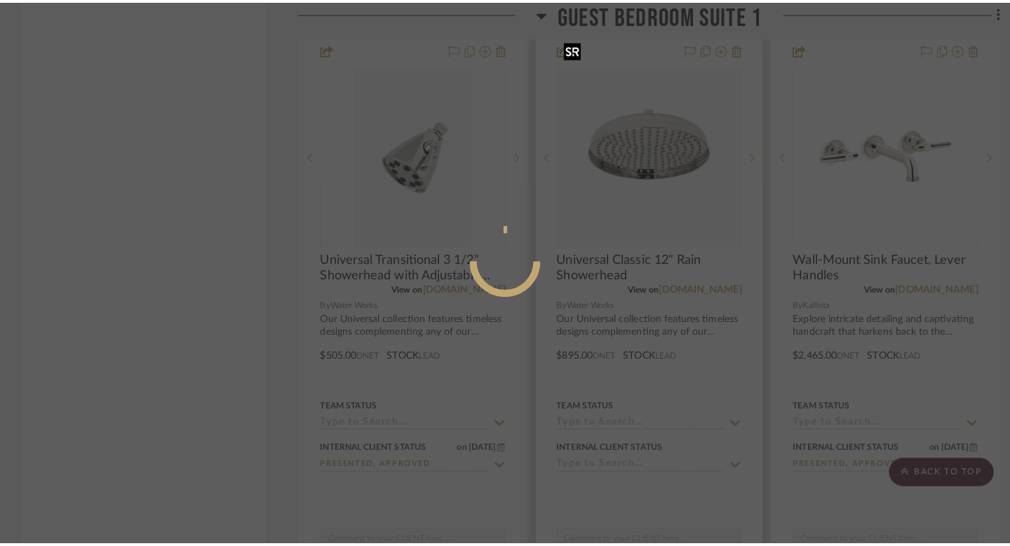
scroll to position [0, 0]
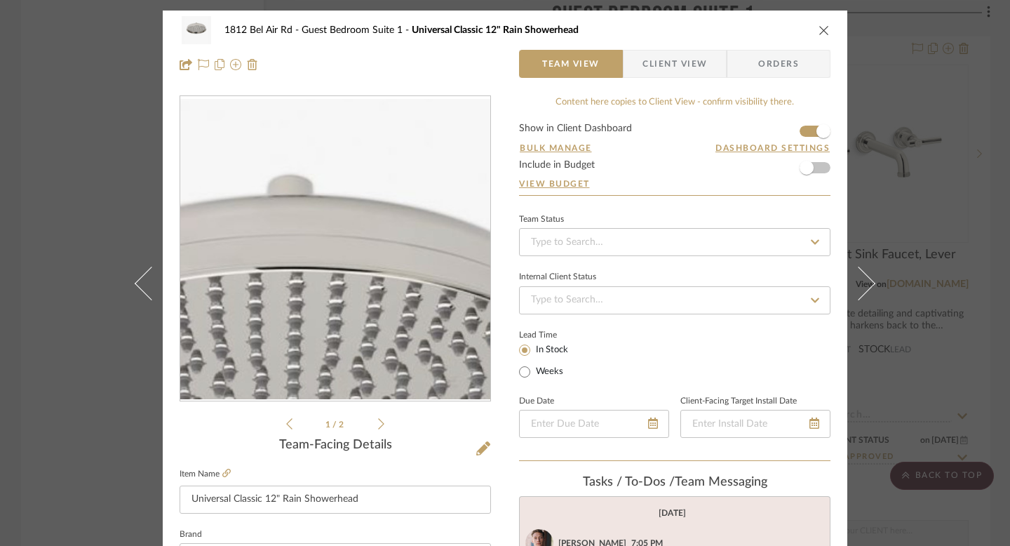
click at [339, 194] on img "0" at bounding box center [335, 248] width 310 height 299
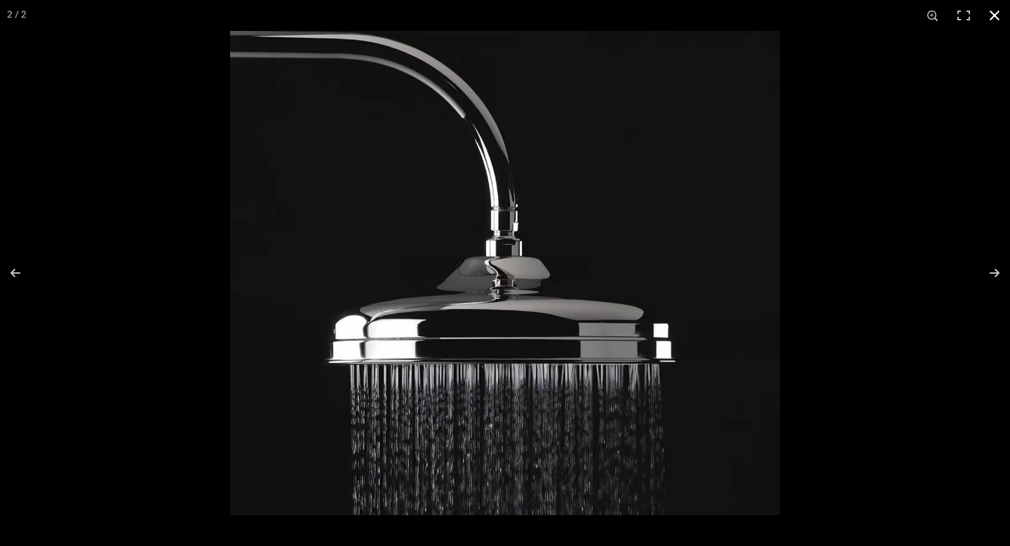
click at [63, 123] on div at bounding box center [505, 273] width 1010 height 546
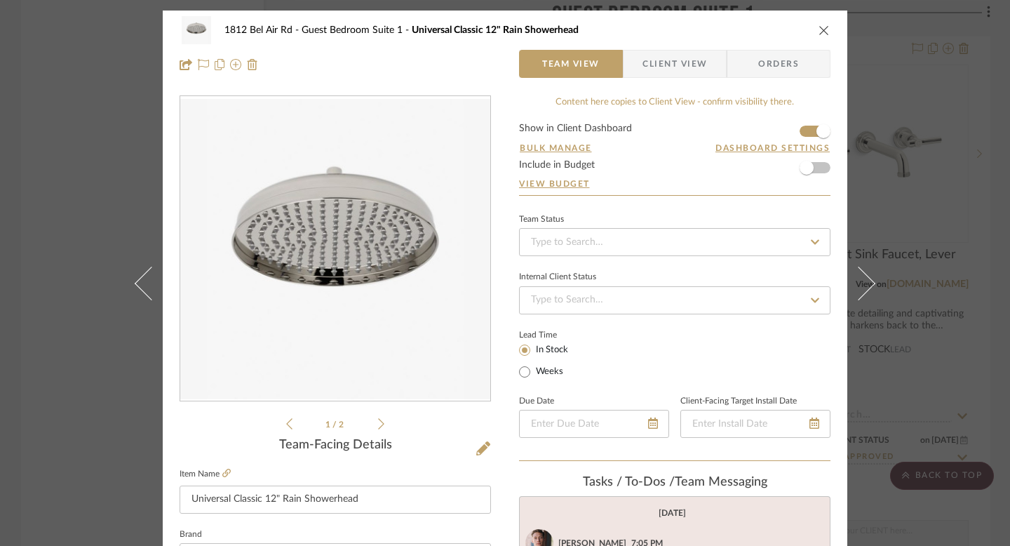
click at [20, 119] on div "1812 Bel Air Rd Guest Bedroom Suite 1 Universal Classic 12" Rain Showerhead Tea…" at bounding box center [505, 273] width 1010 height 546
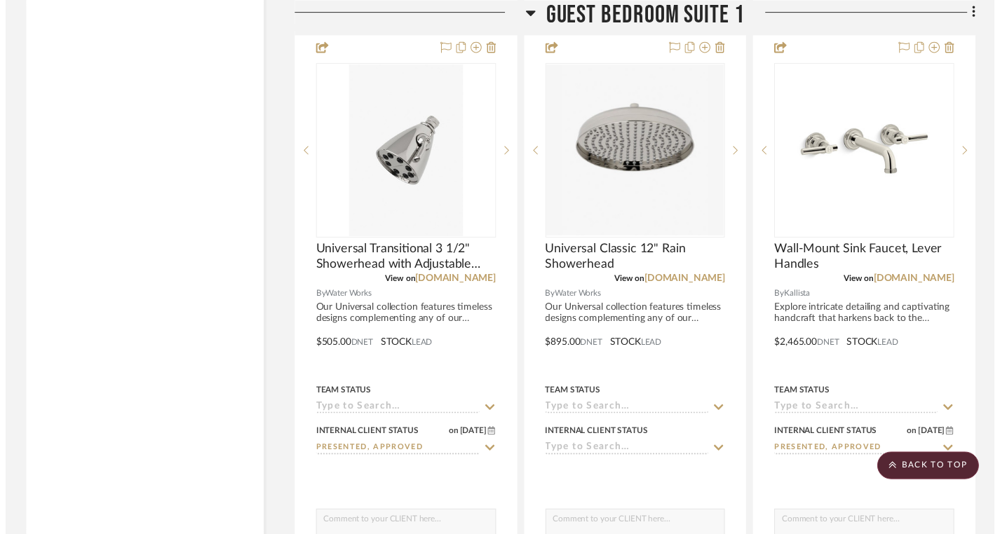
scroll to position [24985, 0]
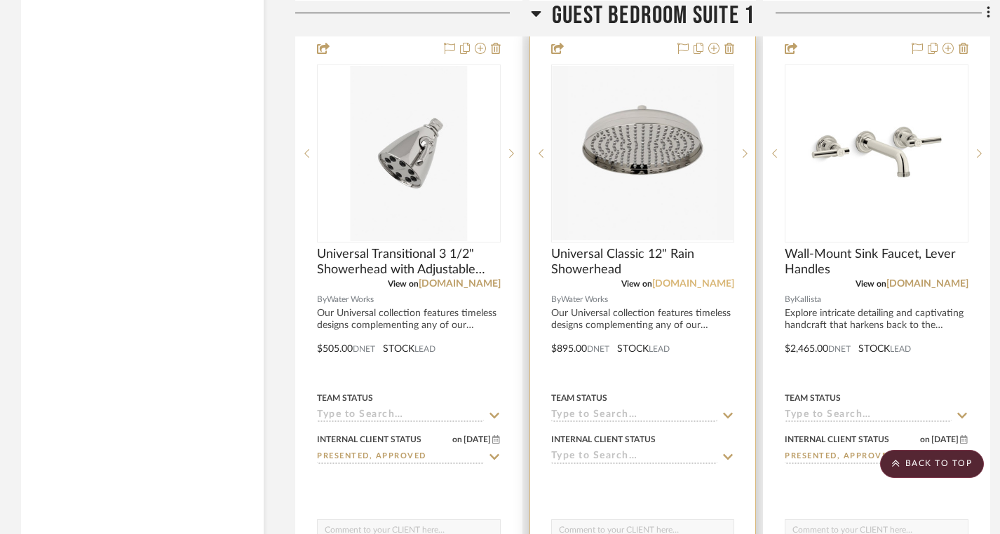
click at [687, 279] on link "[DOMAIN_NAME]" at bounding box center [693, 284] width 82 height 10
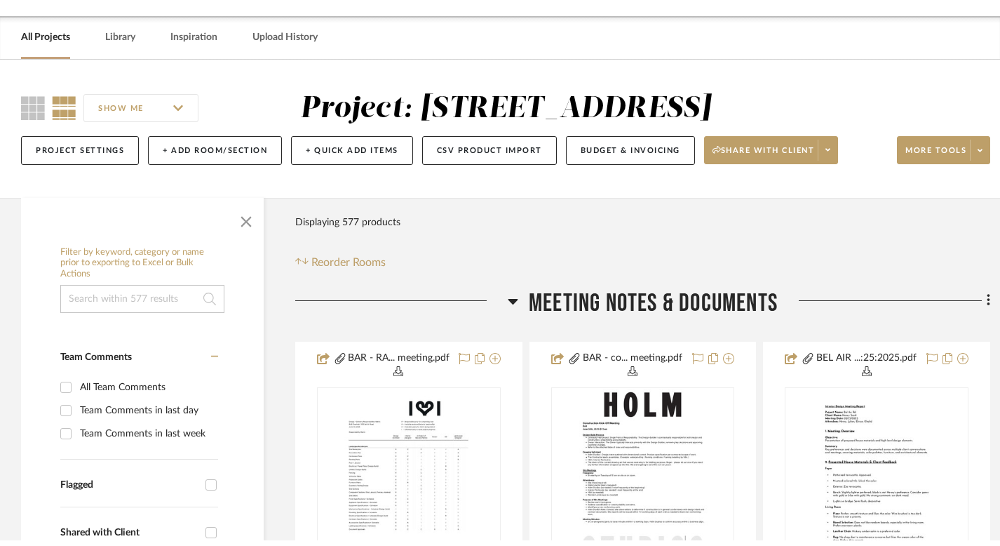
scroll to position [0, 0]
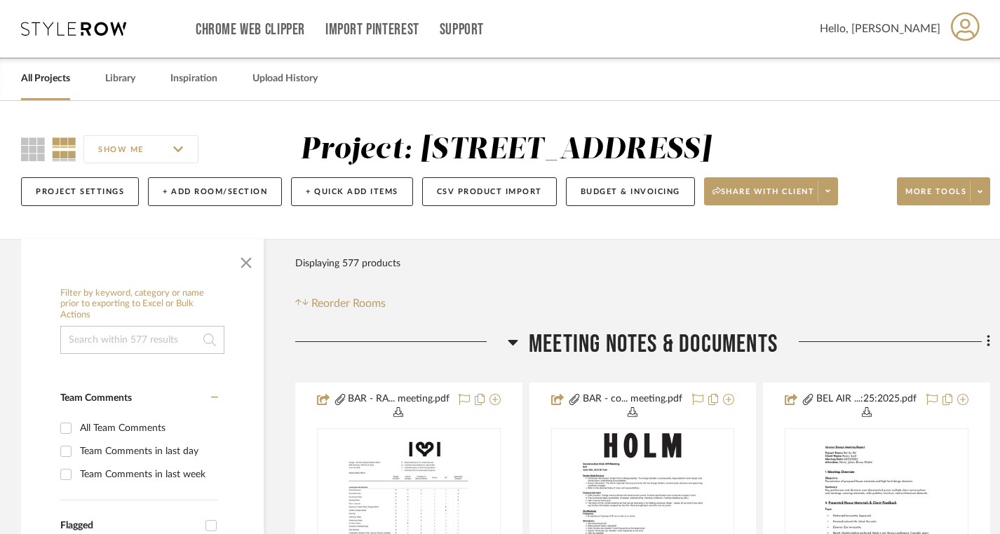
click at [43, 77] on link "All Projects" at bounding box center [45, 78] width 49 height 19
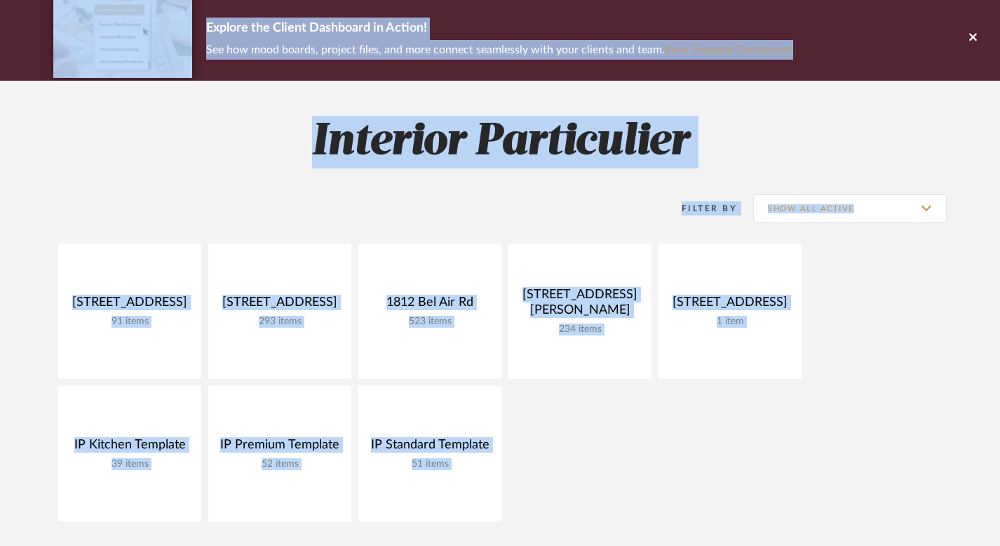
scroll to position [113, 0]
